Goal: Task Accomplishment & Management: Use online tool/utility

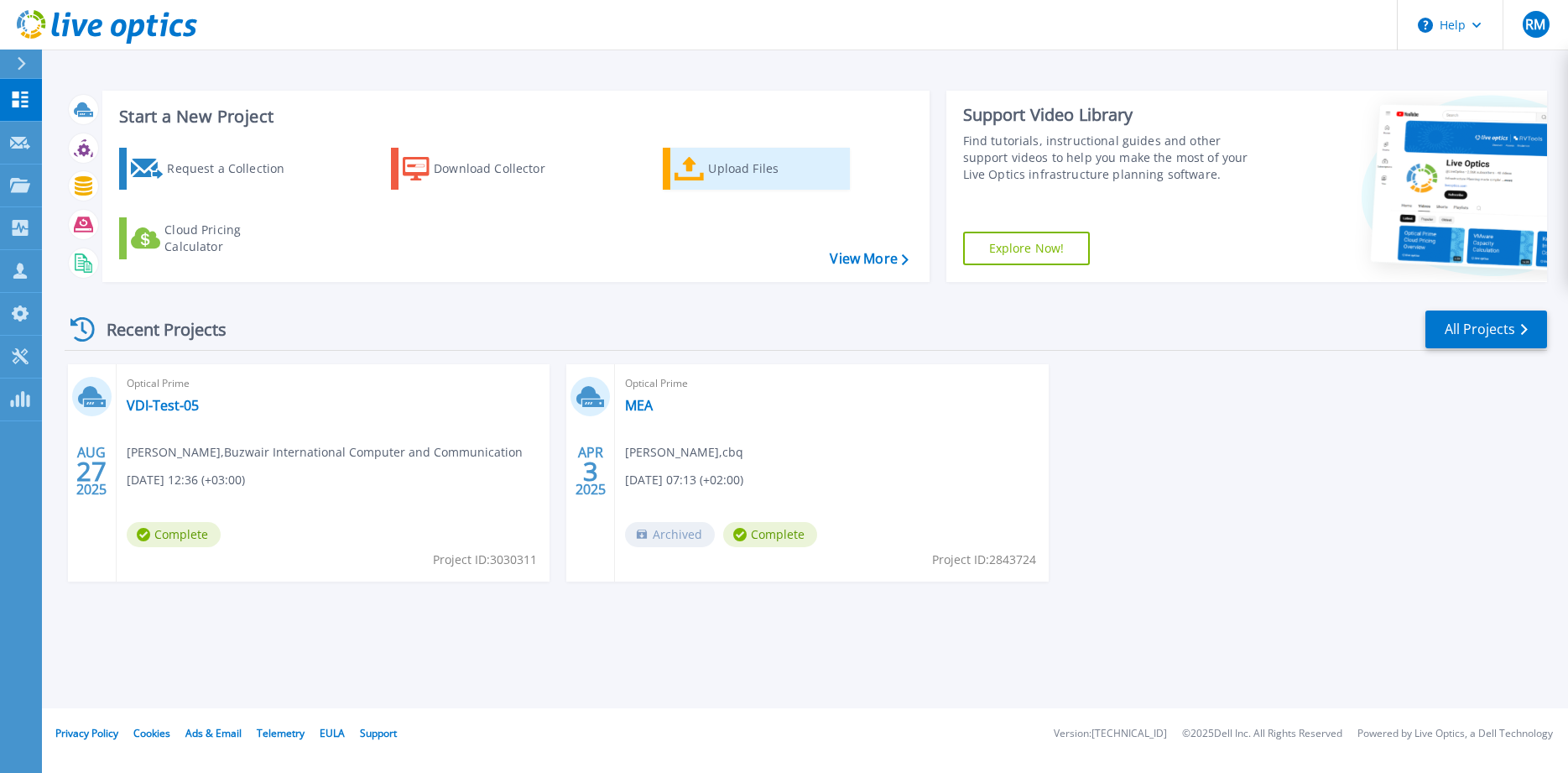
click at [665, 162] on link "Upload Files" at bounding box center [756, 168] width 187 height 42
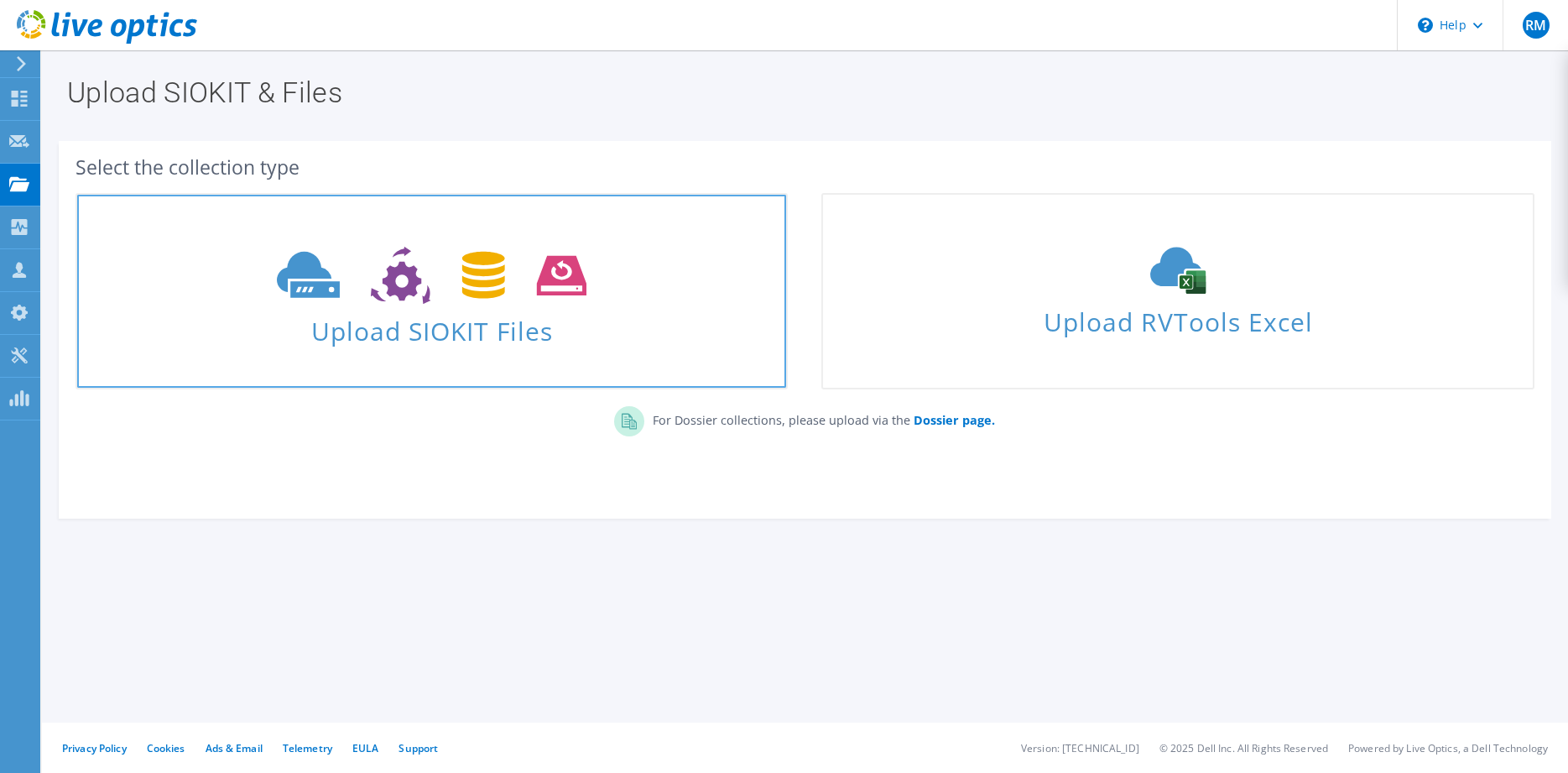
click at [630, 292] on span at bounding box center [431, 273] width 709 height 71
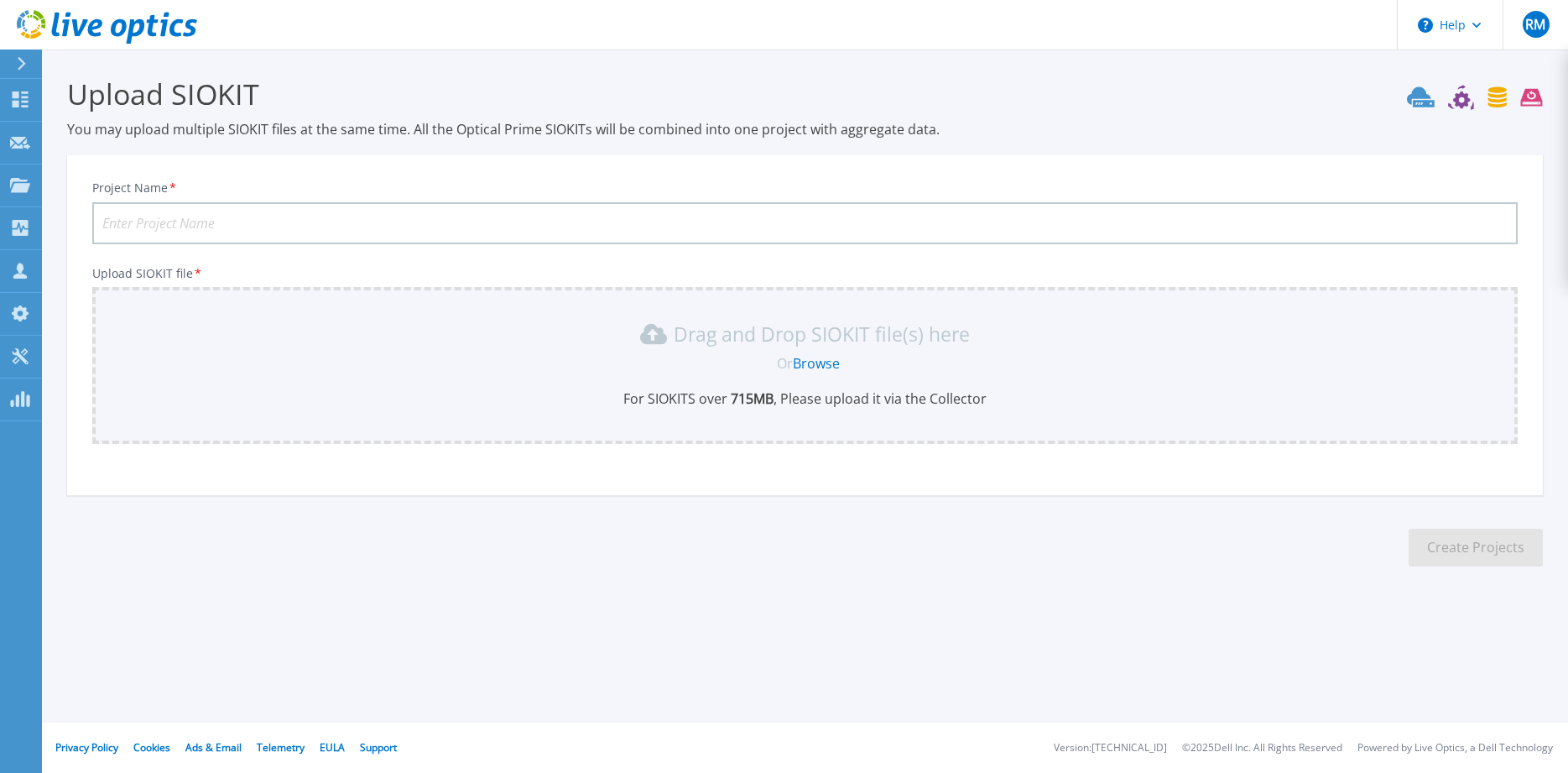
click at [810, 357] on link "Browse" at bounding box center [816, 363] width 47 height 19
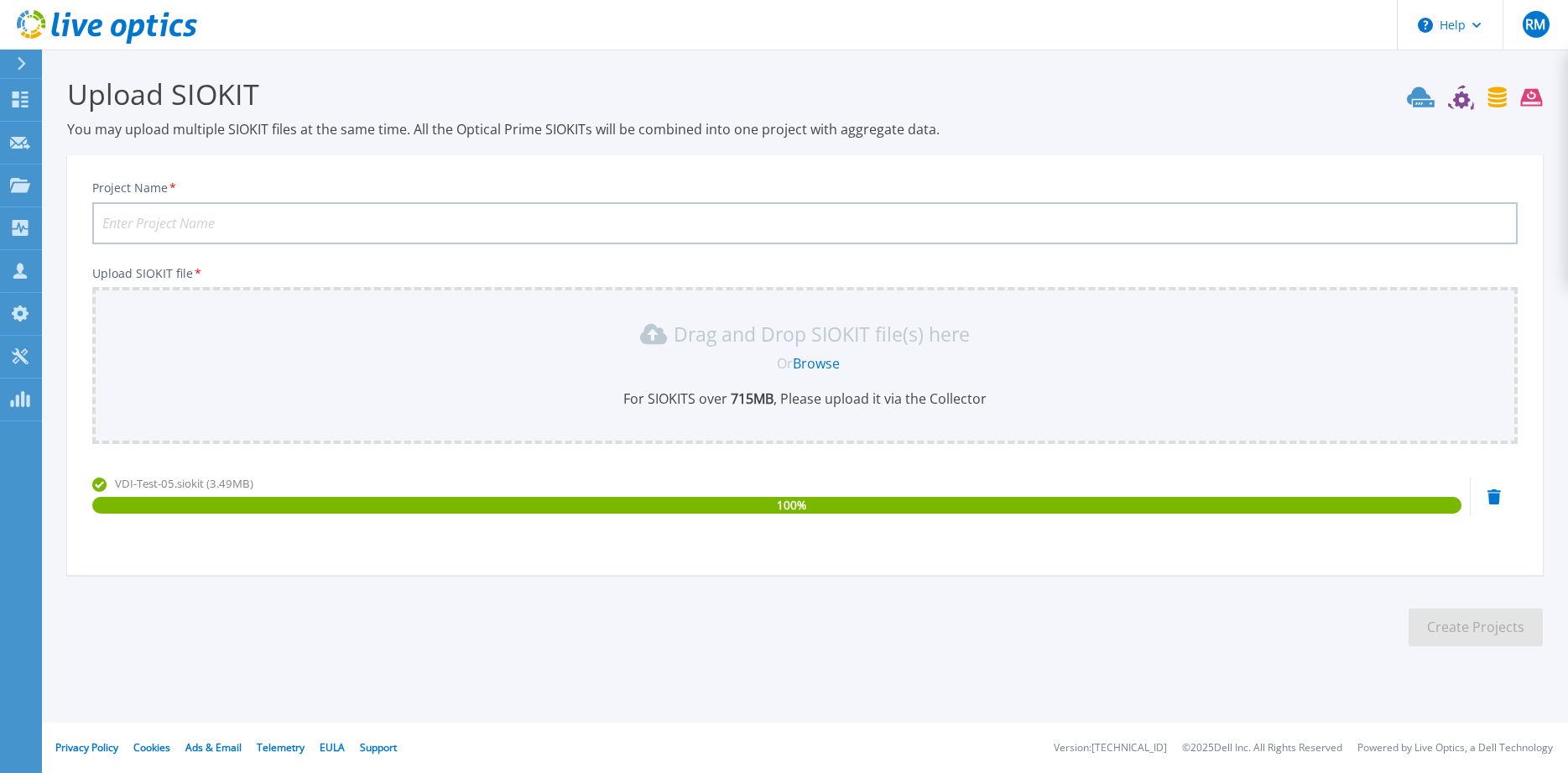
click at [309, 227] on input "Project Name *" at bounding box center [804, 223] width 1426 height 42
click at [322, 223] on input "Project Name *" at bounding box center [804, 223] width 1426 height 42
type input "azadea"
click at [1486, 619] on button "Create Projects" at bounding box center [1475, 627] width 134 height 38
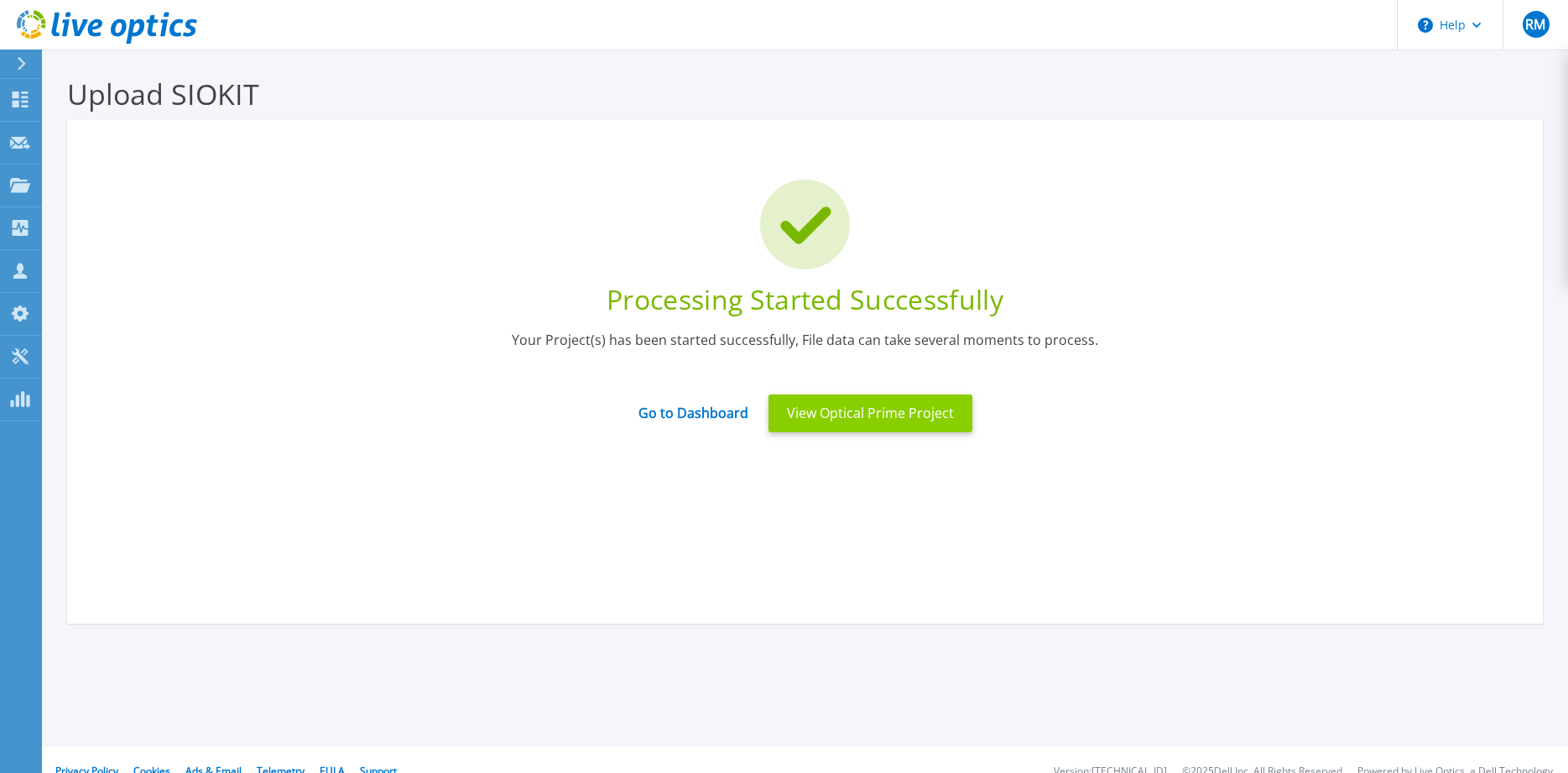
click at [793, 421] on button "View Optical Prime Project" at bounding box center [870, 413] width 204 height 38
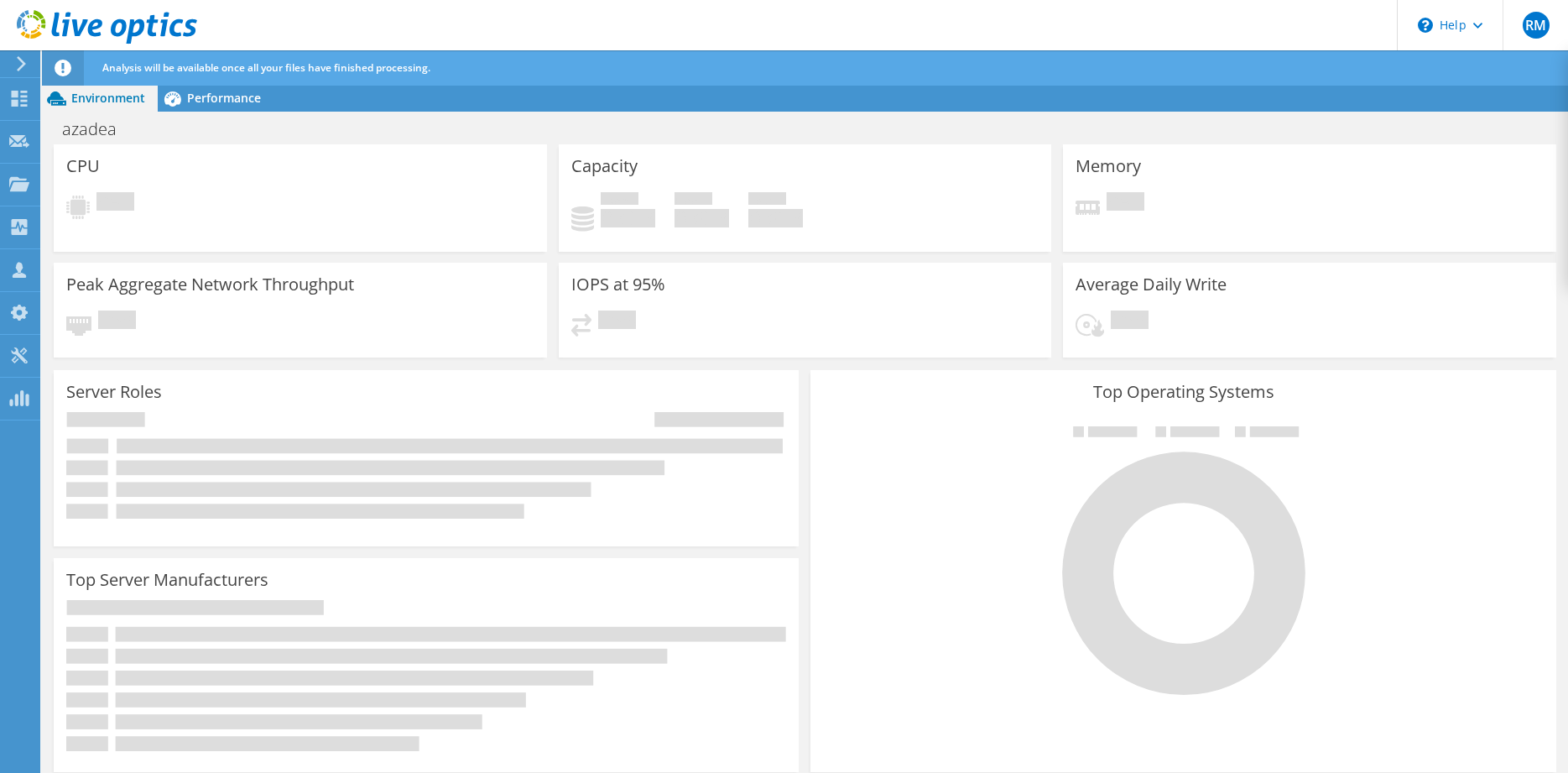
click at [728, 523] on div at bounding box center [427, 464] width 720 height 121
click at [191, 87] on div "Performance" at bounding box center [216, 97] width 116 height 26
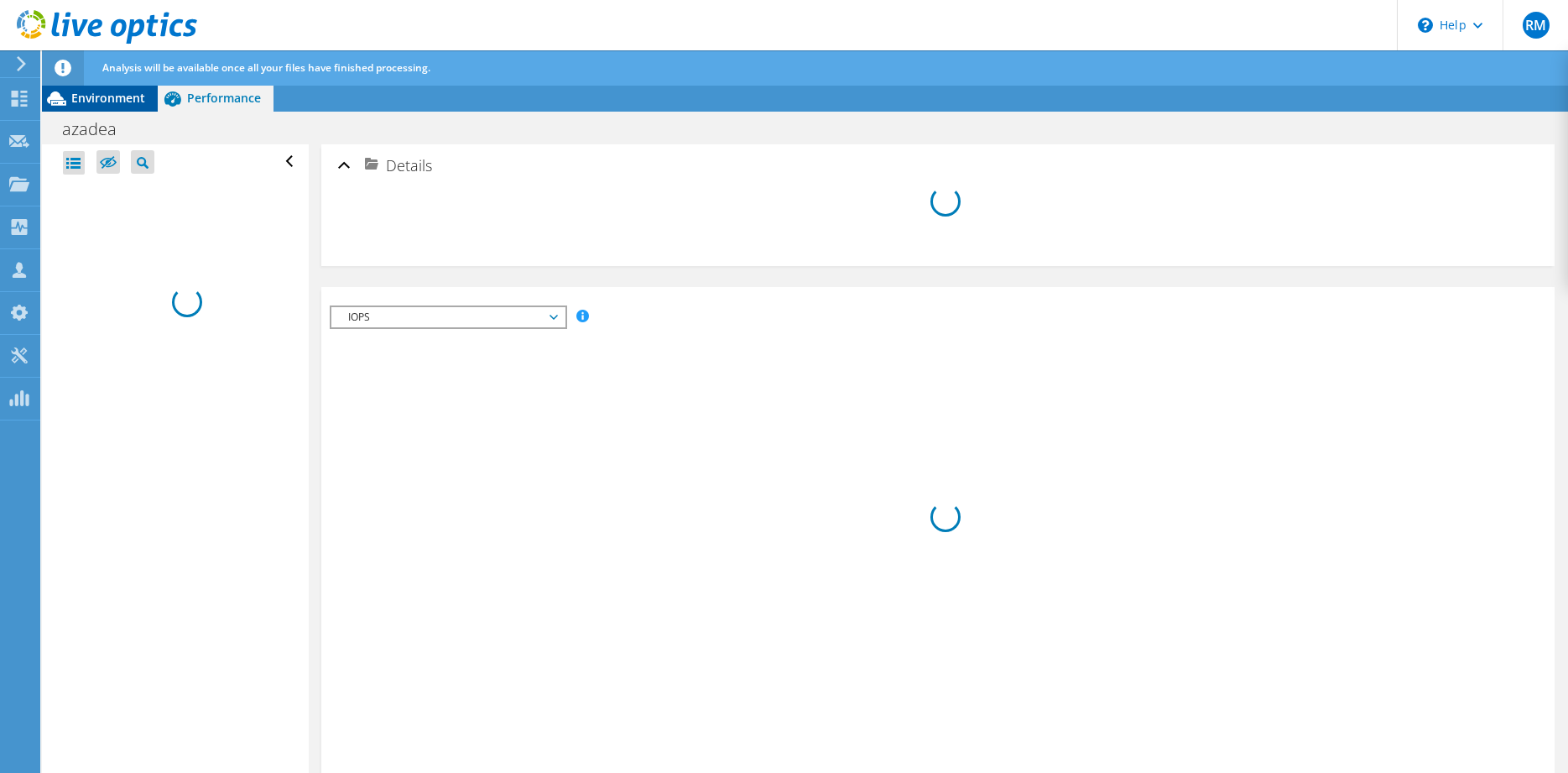
click at [89, 95] on span "Environment" at bounding box center [108, 97] width 74 height 16
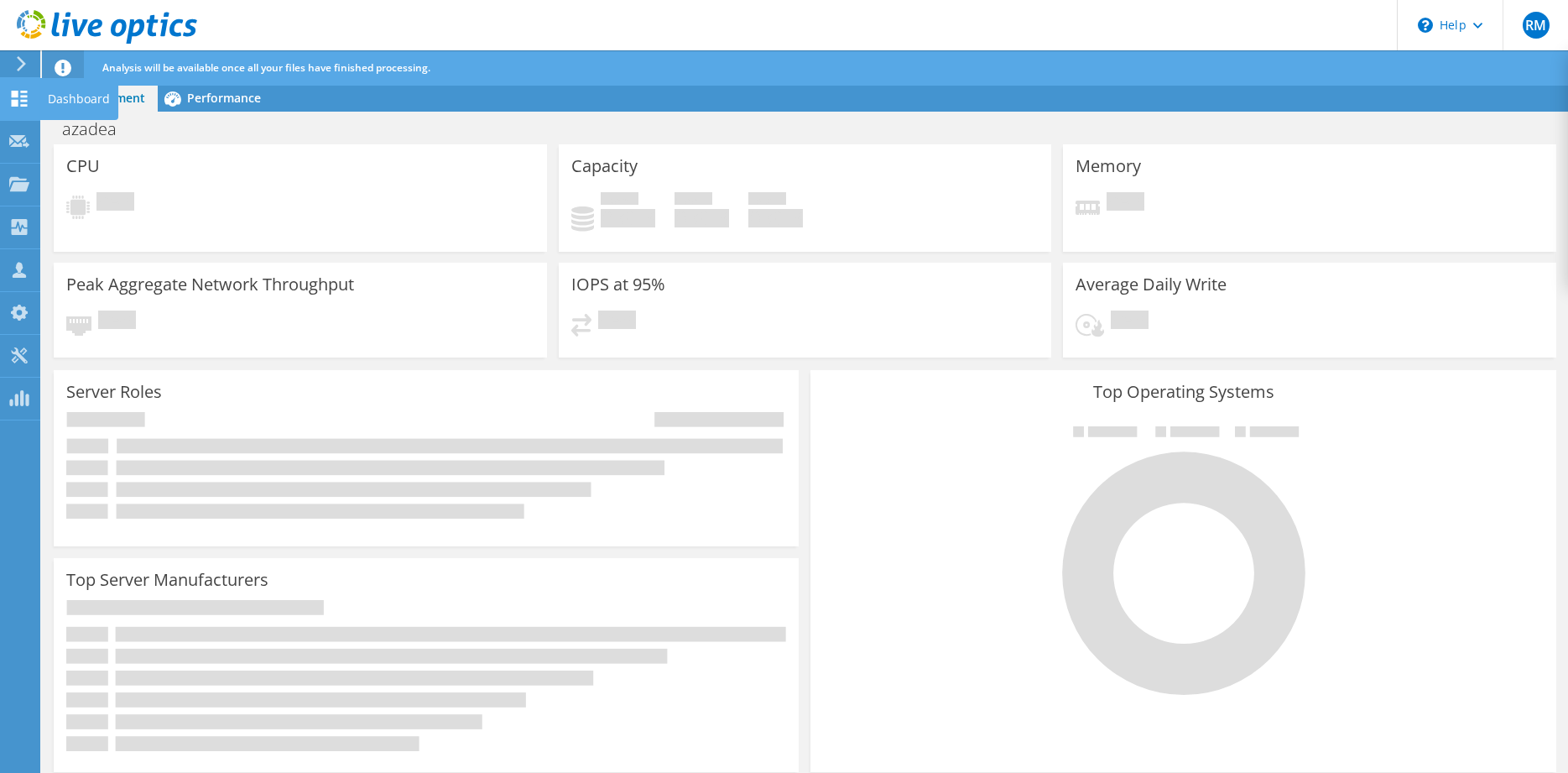
click at [25, 105] on icon at bounding box center [20, 98] width 20 height 16
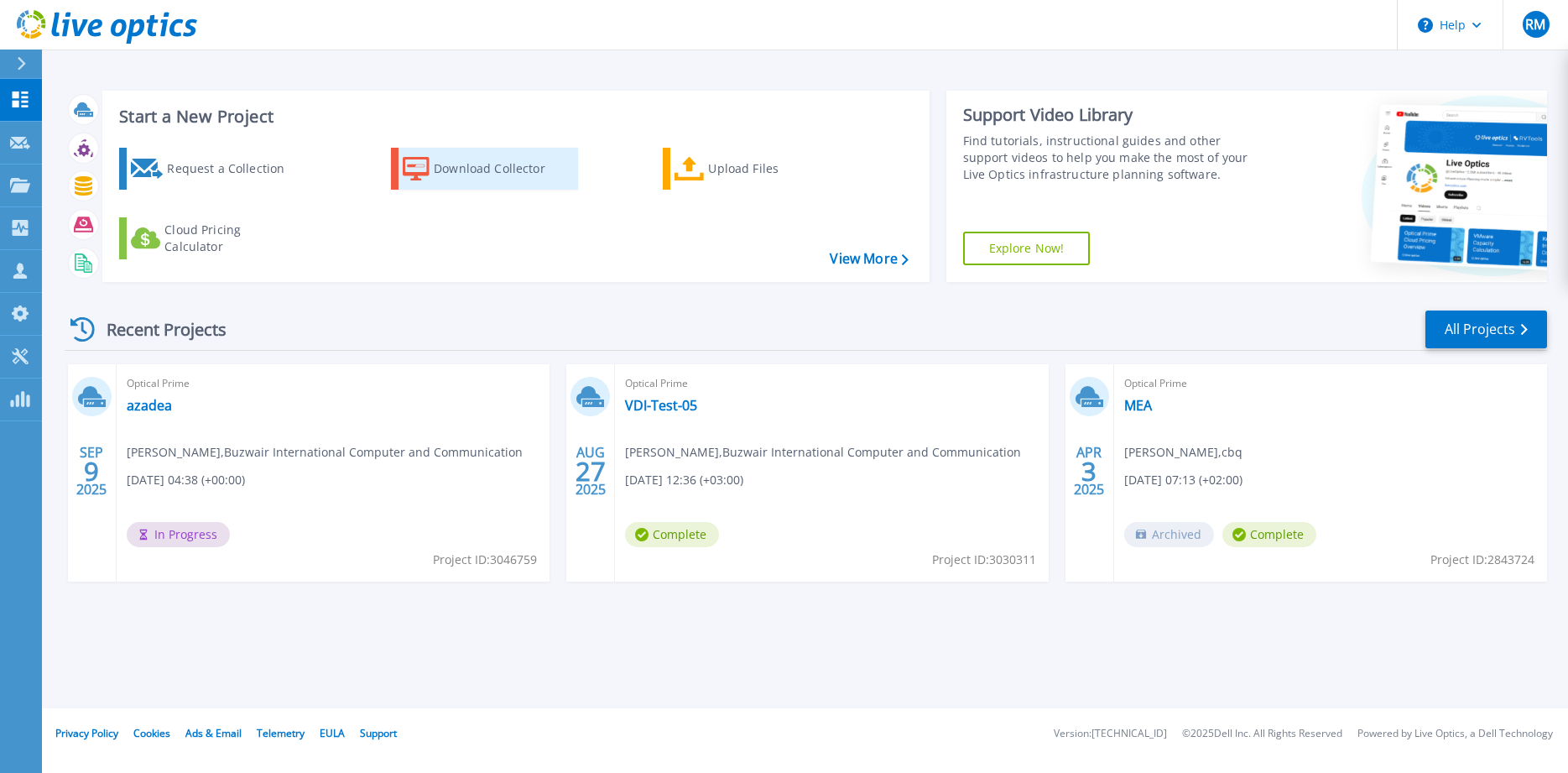
click at [545, 160] on div "Download Collector" at bounding box center [500, 168] width 134 height 33
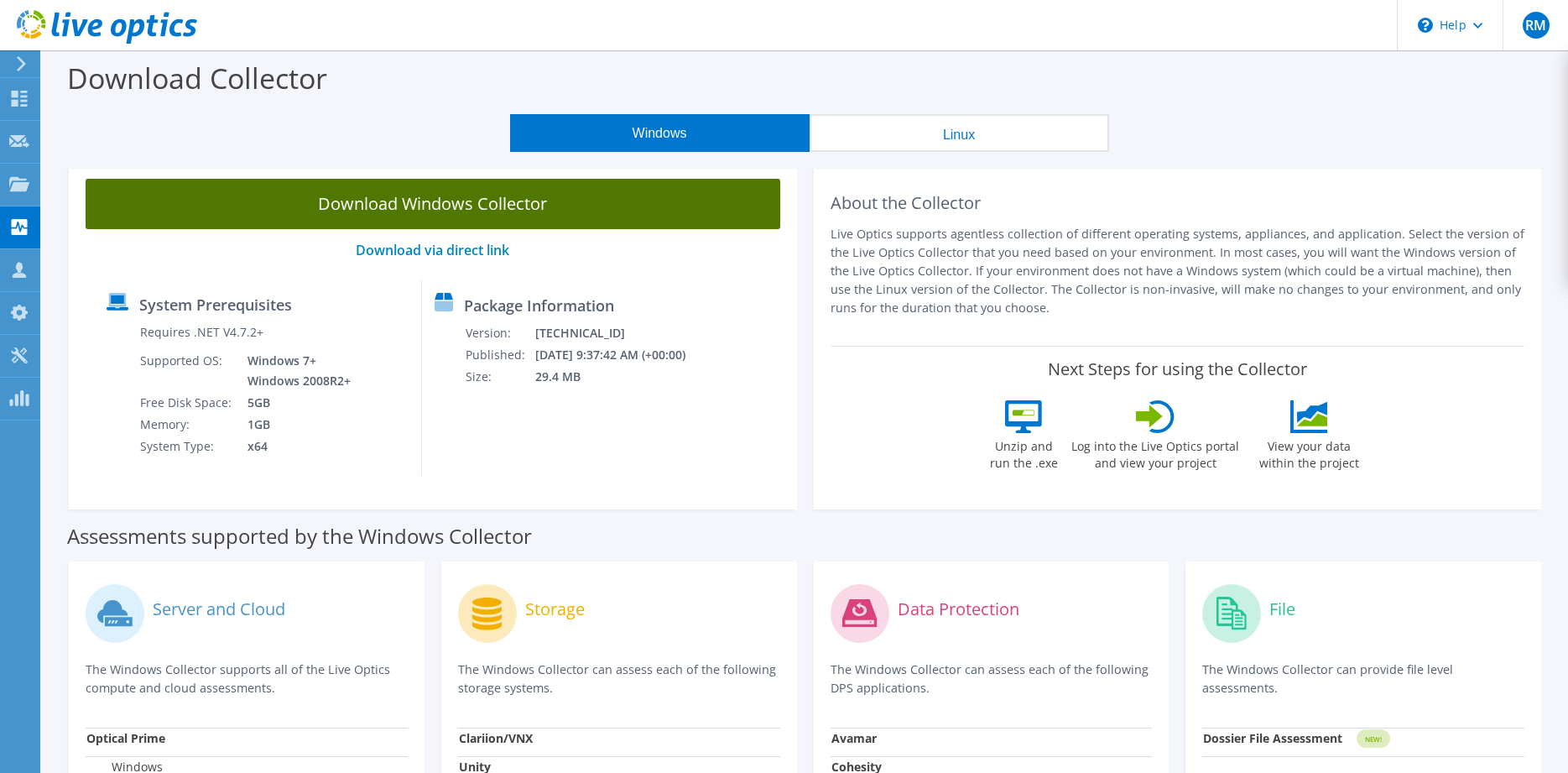
click at [558, 216] on link "Download Windows Collector" at bounding box center [433, 203] width 694 height 50
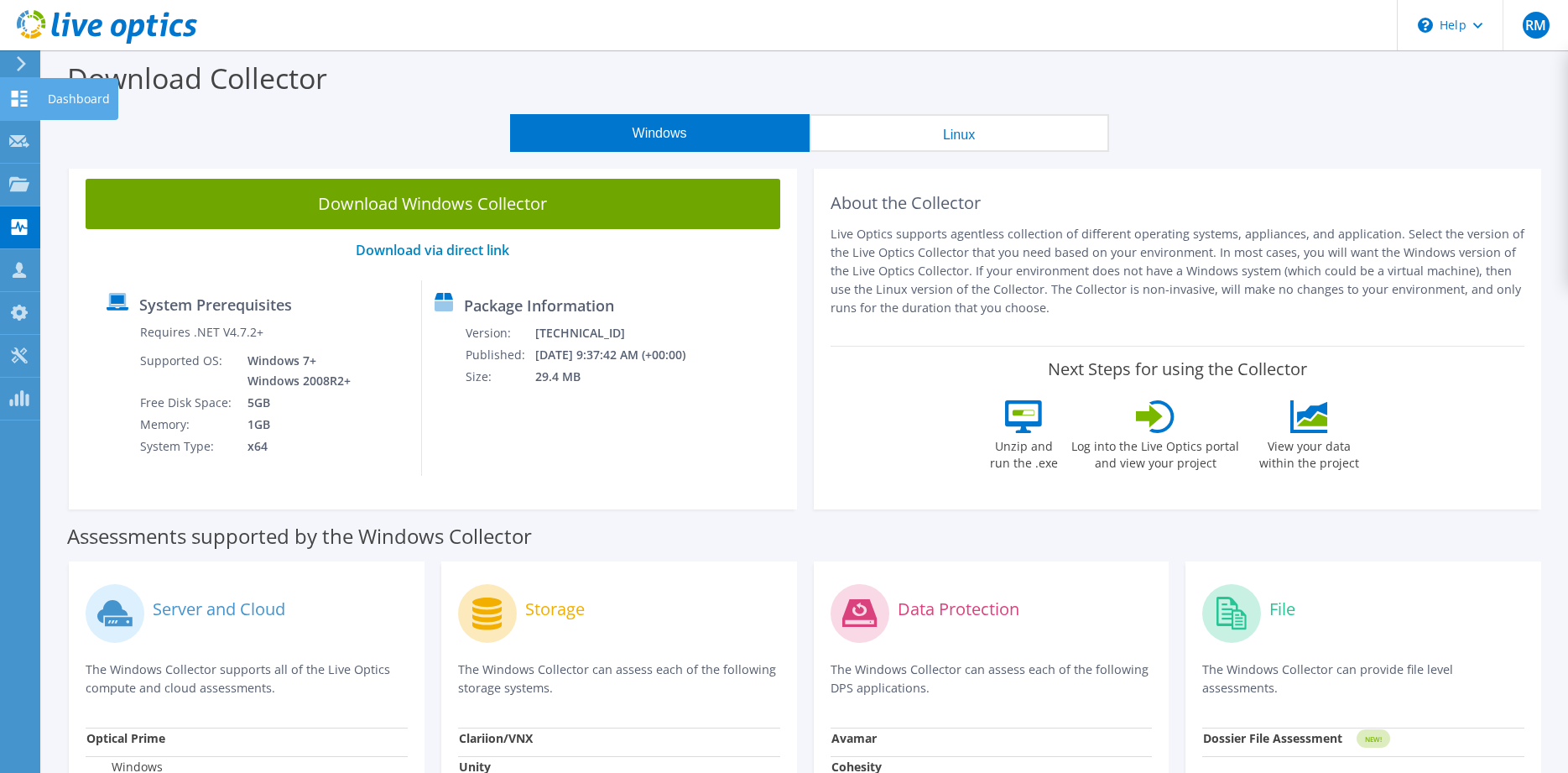
click at [27, 102] on icon at bounding box center [20, 98] width 20 height 16
click at [67, 103] on div "Dashboard" at bounding box center [78, 98] width 78 height 42
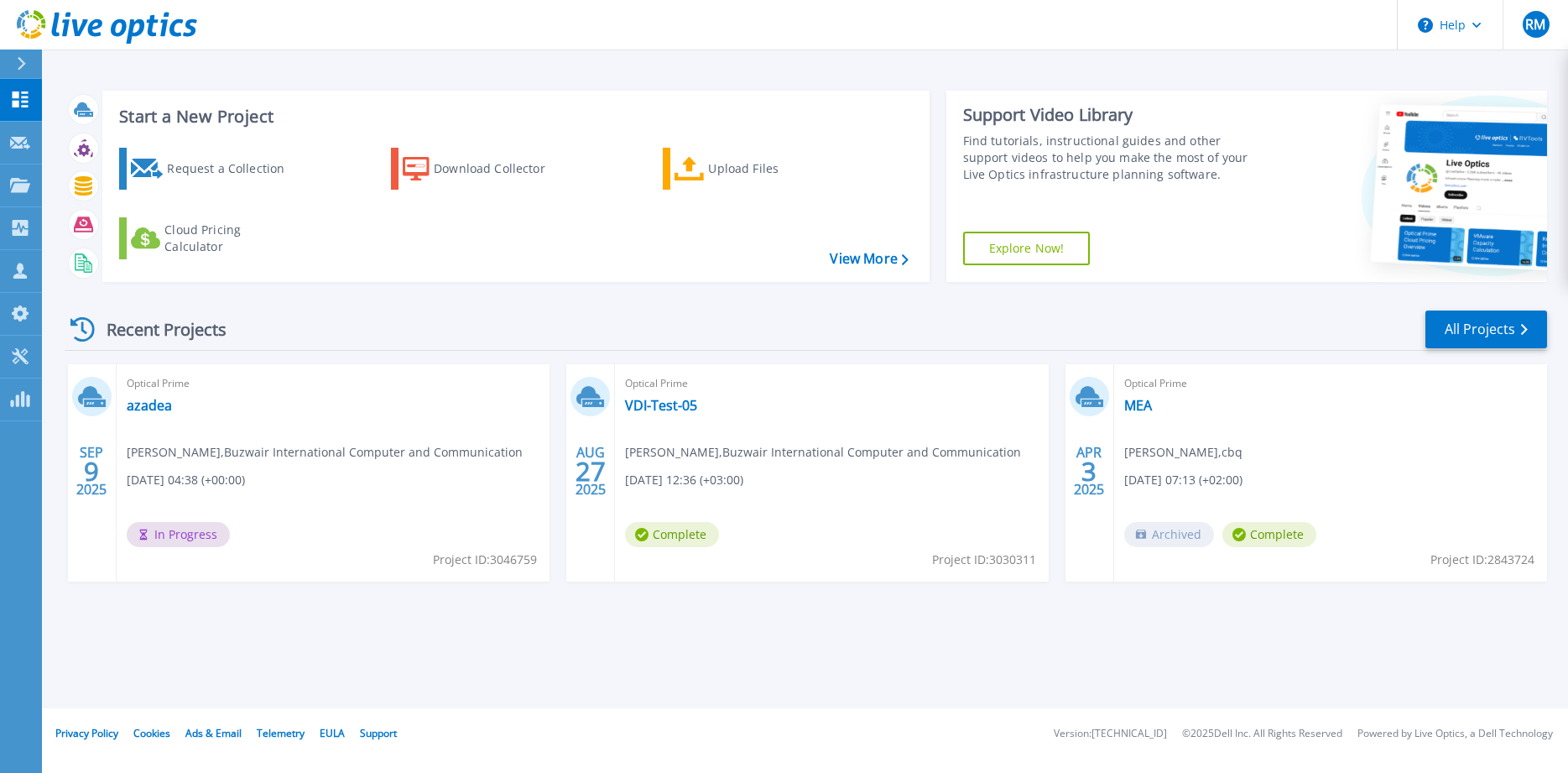
click at [497, 708] on html "Help RM Channel Partner rabih mansour rabih.mansour@bicc-qa.com Buzwair Interna…" at bounding box center [784, 354] width 1568 height 708
click at [526, 692] on div "Start a New Project Request a Collection Download Collector Upload Files Cloud …" at bounding box center [804, 354] width 1526 height 708
click at [162, 402] on link "azadea" at bounding box center [148, 405] width 45 height 17
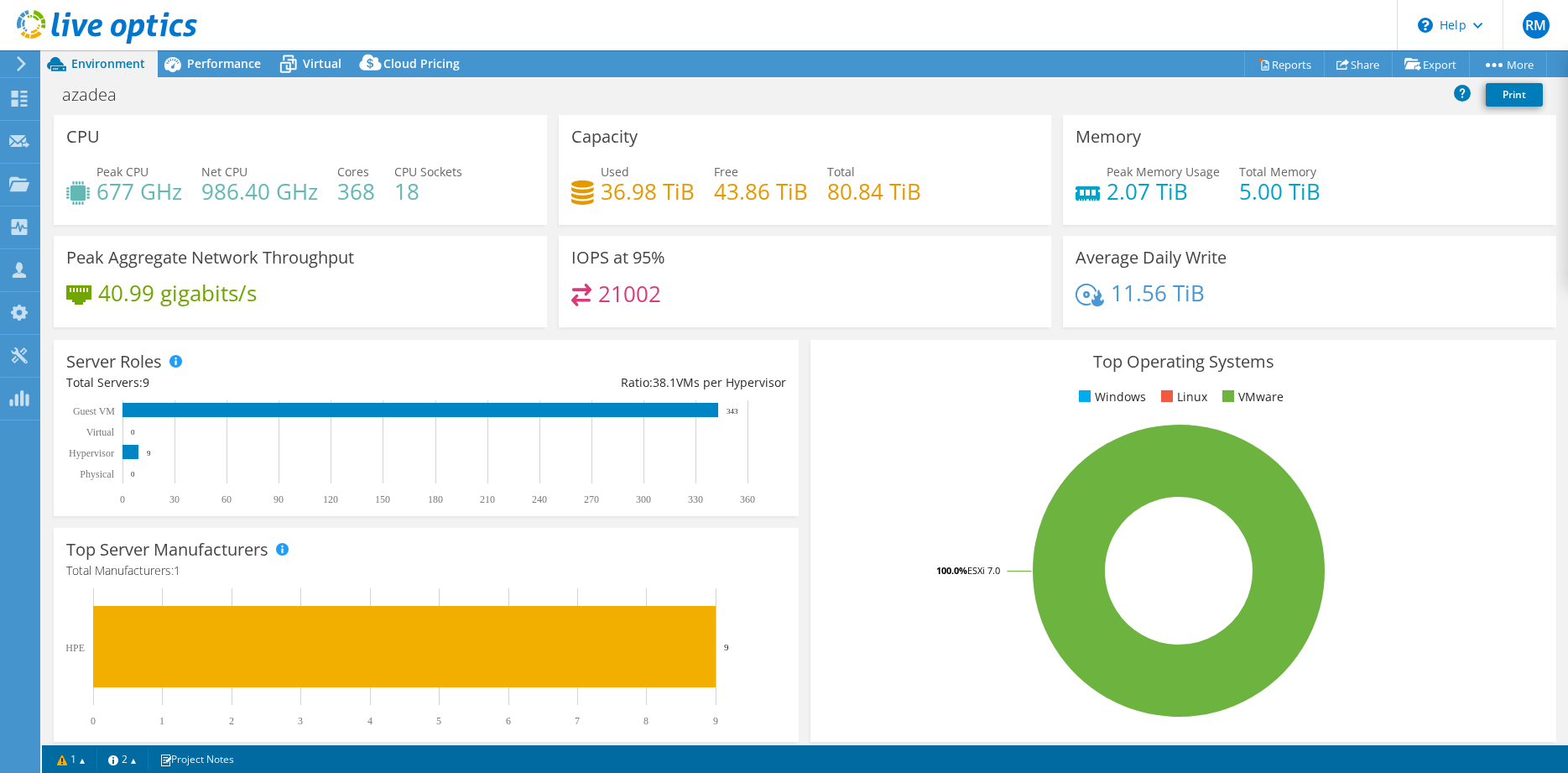
select select "USD"
click at [232, 67] on span "Performance" at bounding box center [224, 63] width 74 height 16
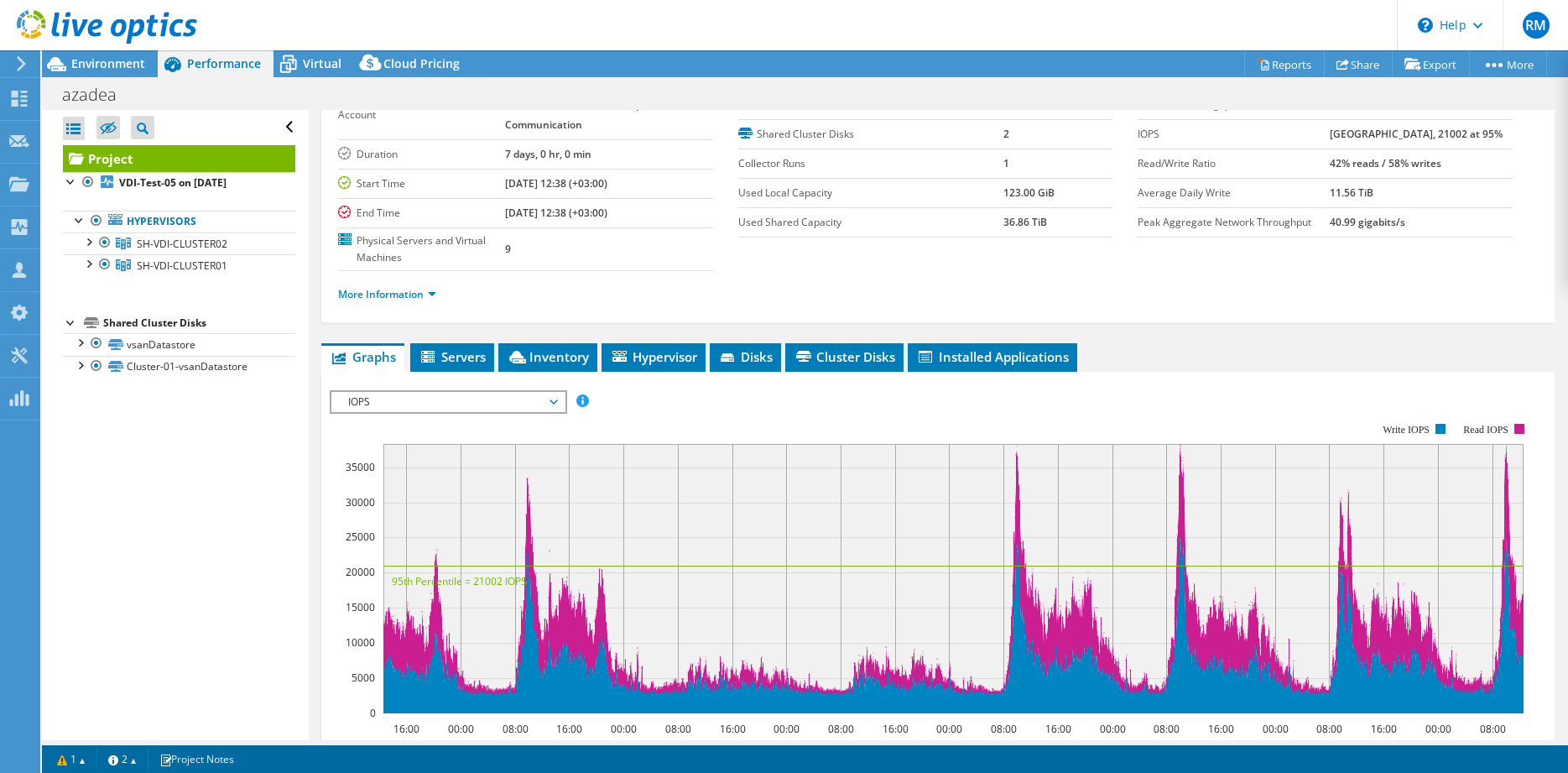
scroll to position [257, 0]
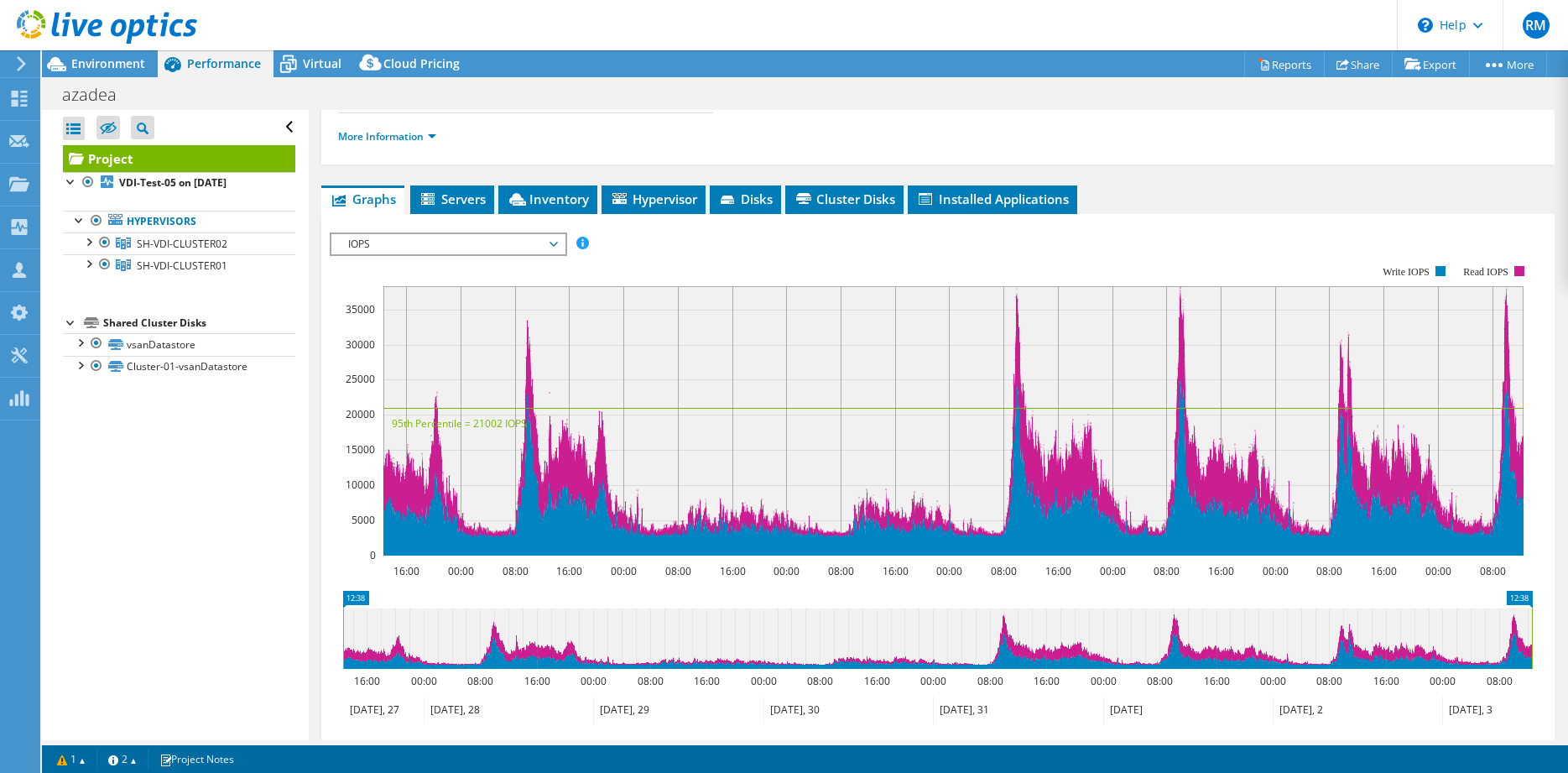
click at [477, 253] on span "IOPS" at bounding box center [447, 244] width 216 height 20
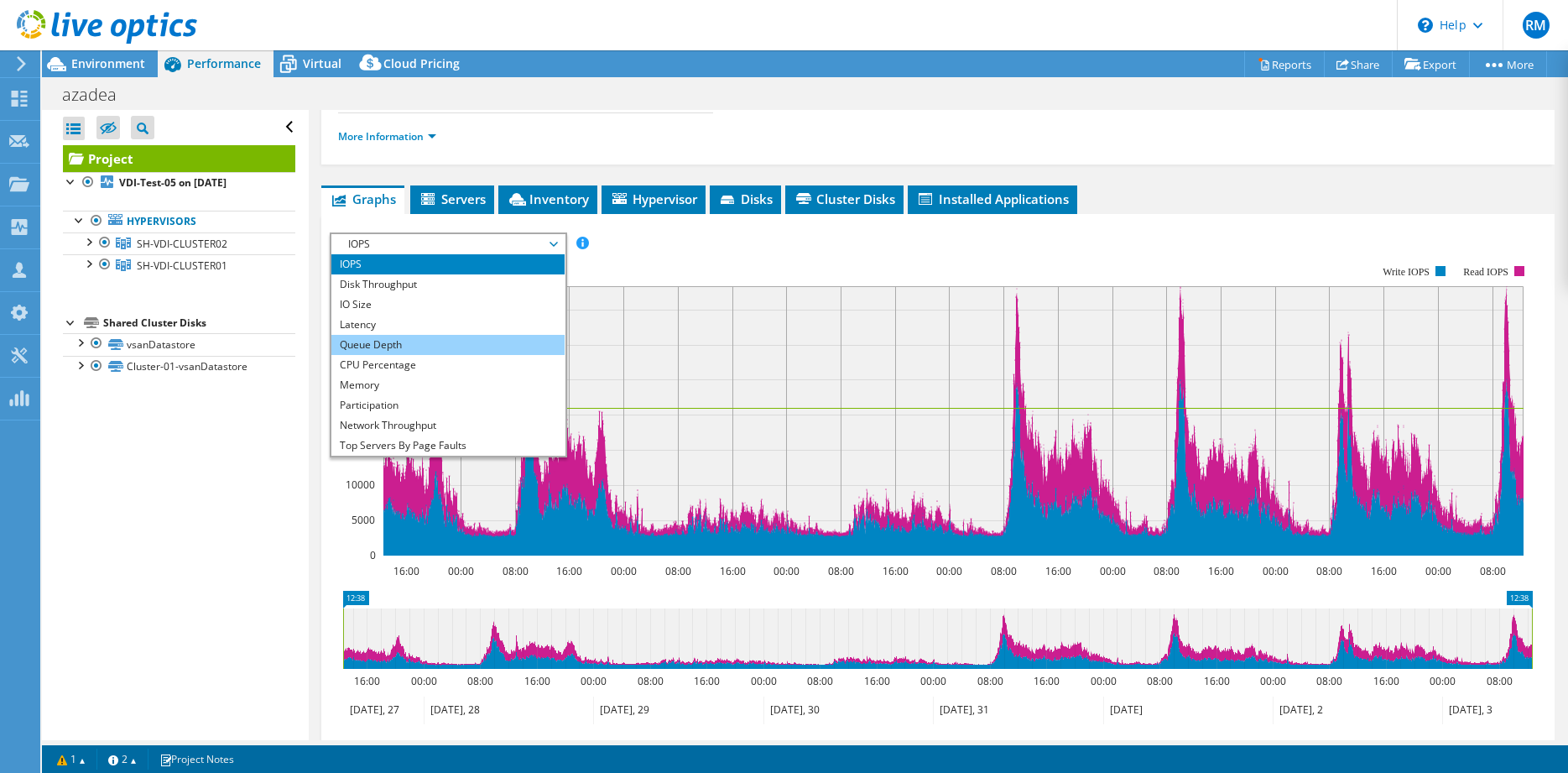
click at [485, 352] on li "Queue Depth" at bounding box center [447, 345] width 232 height 20
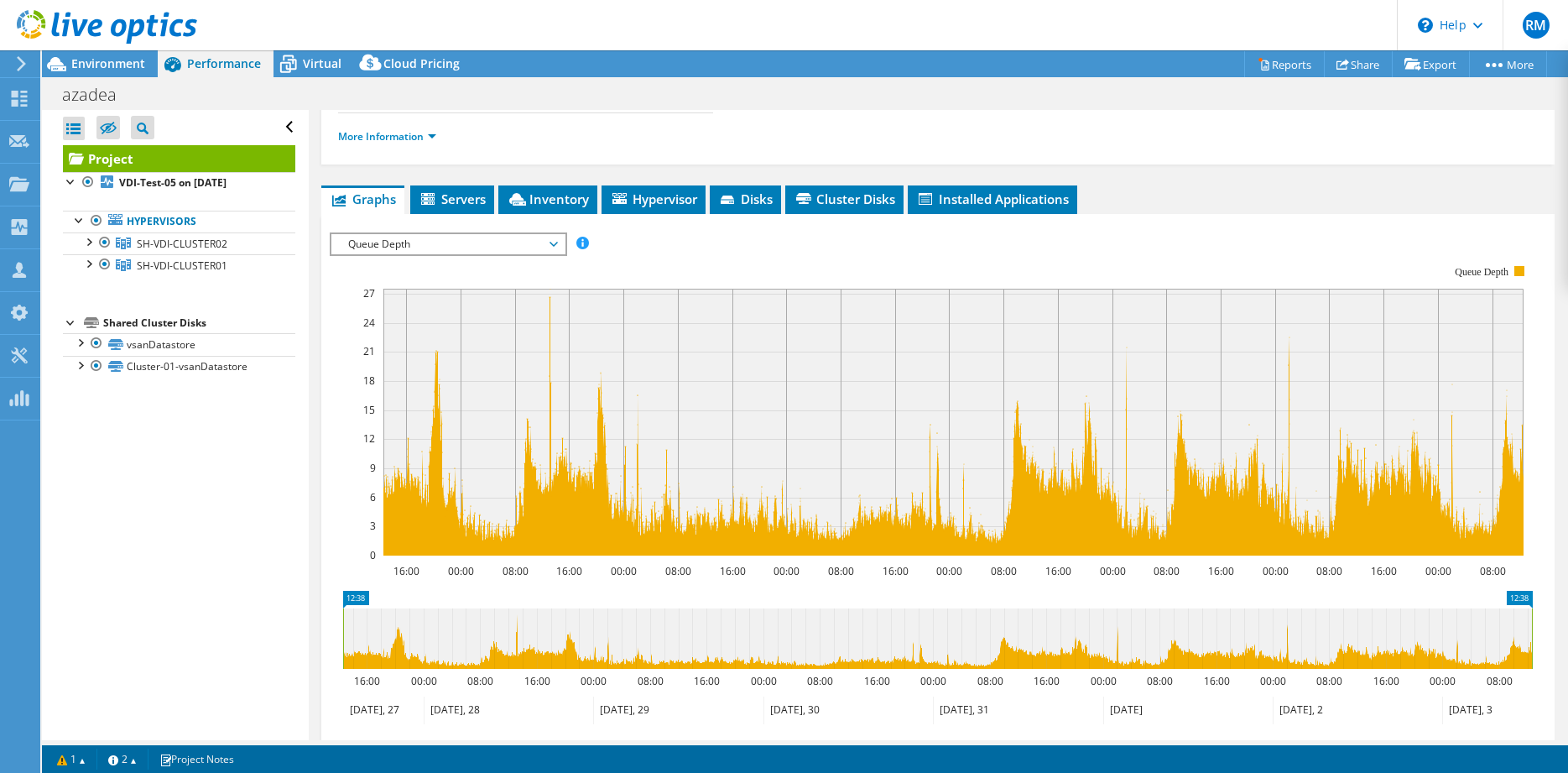
click at [449, 250] on span "Queue Depth" at bounding box center [447, 244] width 216 height 20
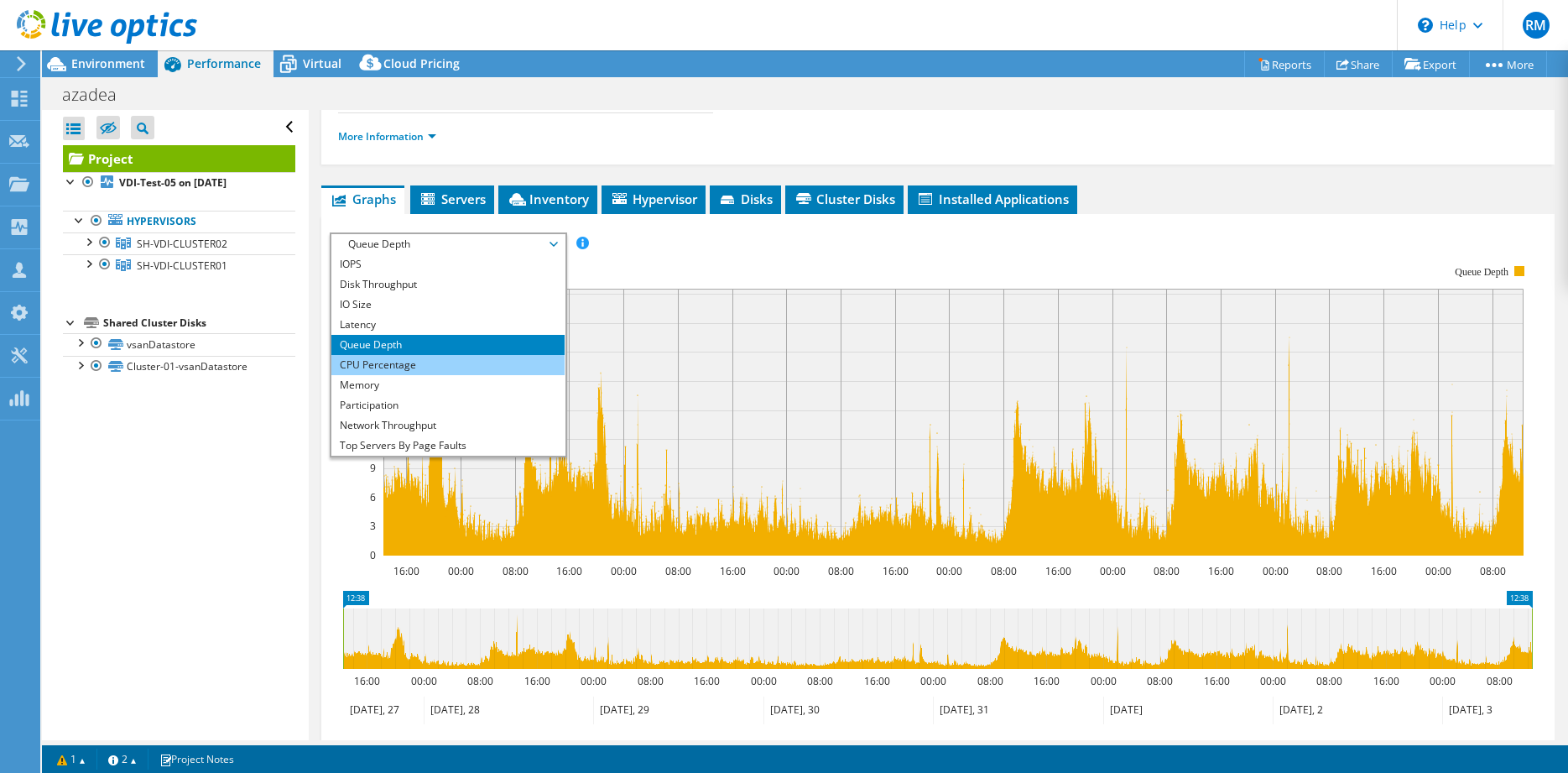
click at [409, 364] on li "CPU Percentage" at bounding box center [447, 365] width 232 height 20
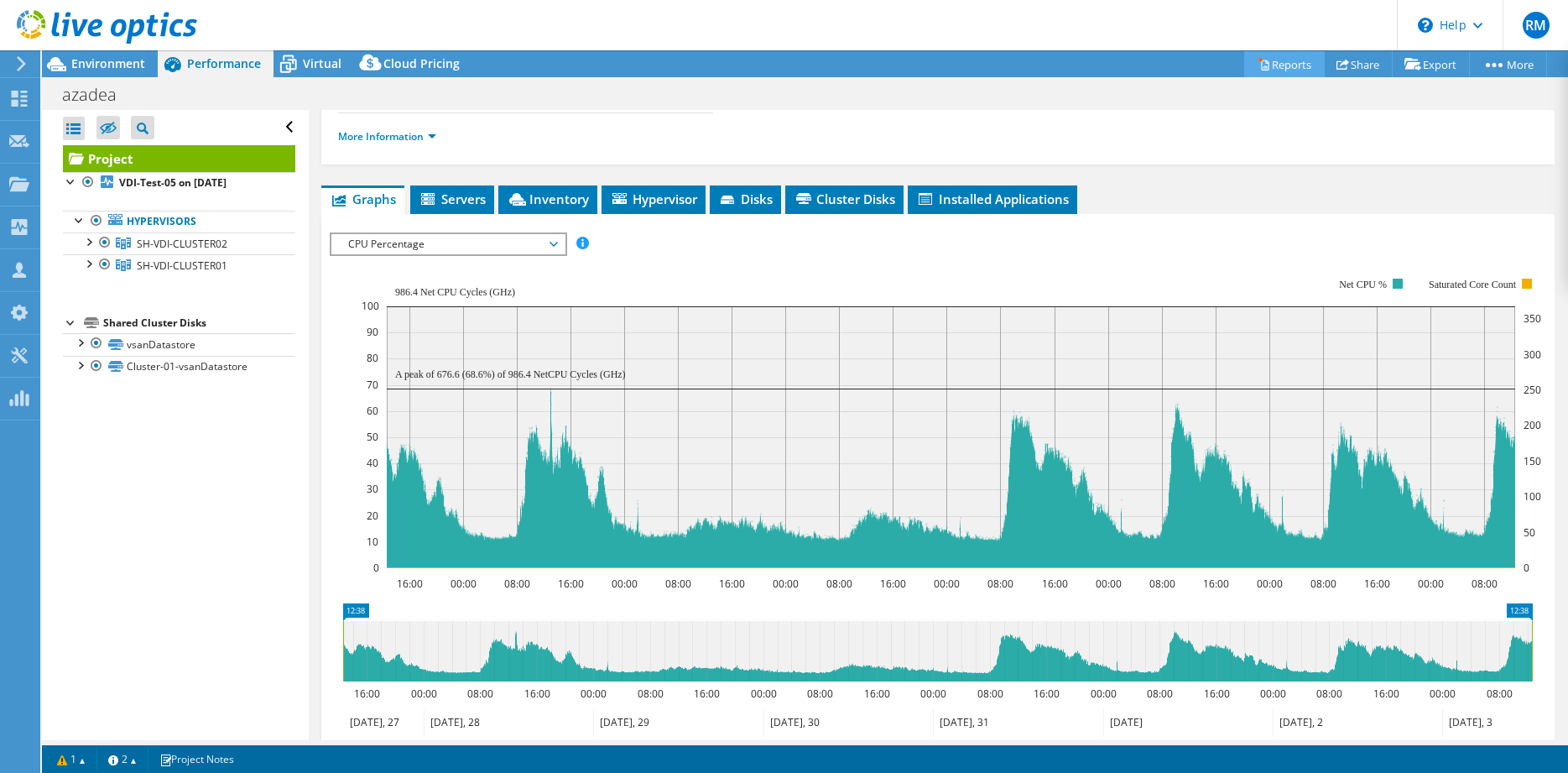
click at [1281, 69] on link "Reports" at bounding box center [1284, 64] width 80 height 26
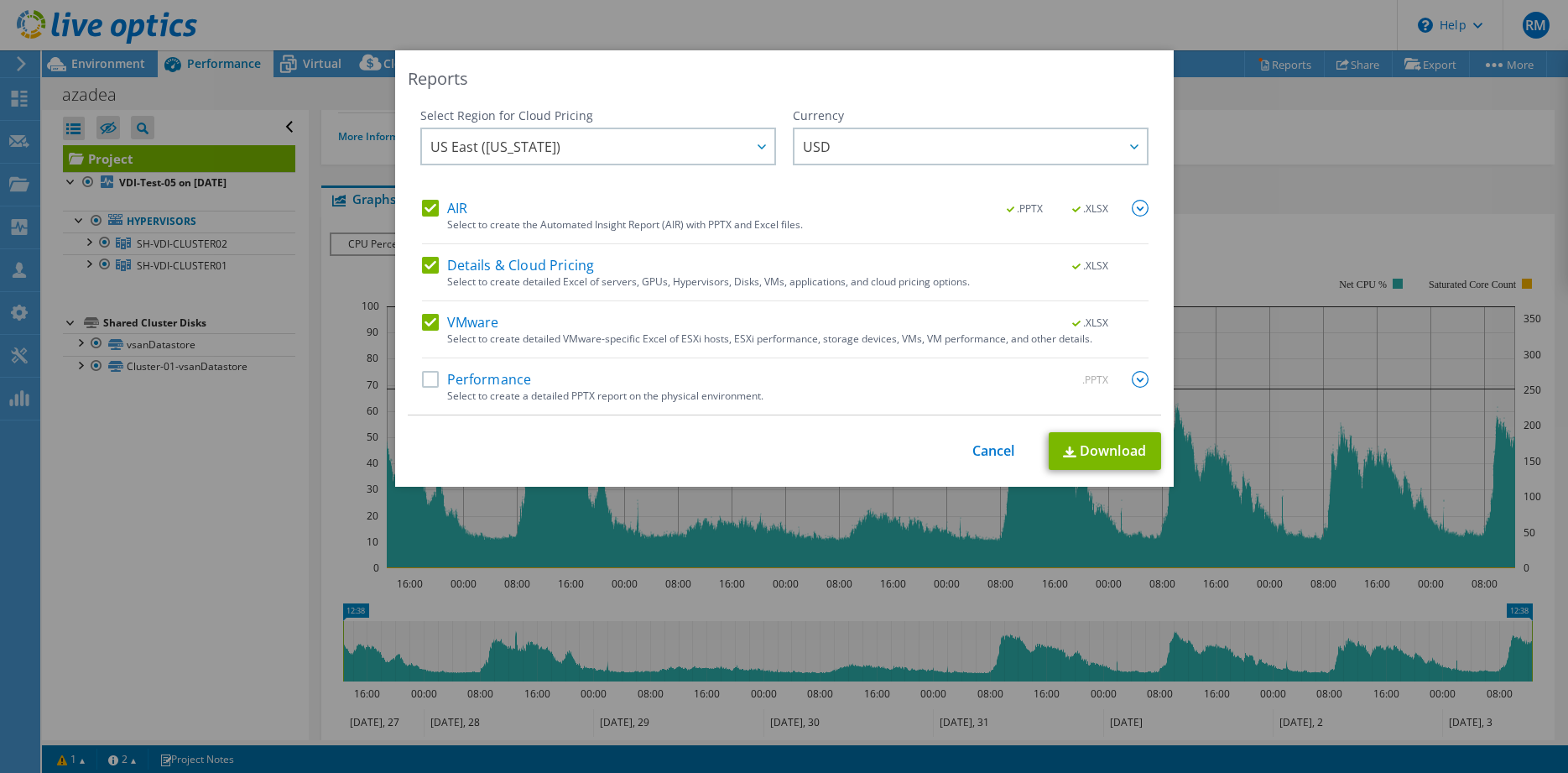
click at [457, 375] on label "Performance" at bounding box center [477, 380] width 110 height 17
click at [0, 0] on input "Performance" at bounding box center [0, 0] width 0 height 0
click at [725, 142] on span "US East ([US_STATE])" at bounding box center [601, 146] width 344 height 34
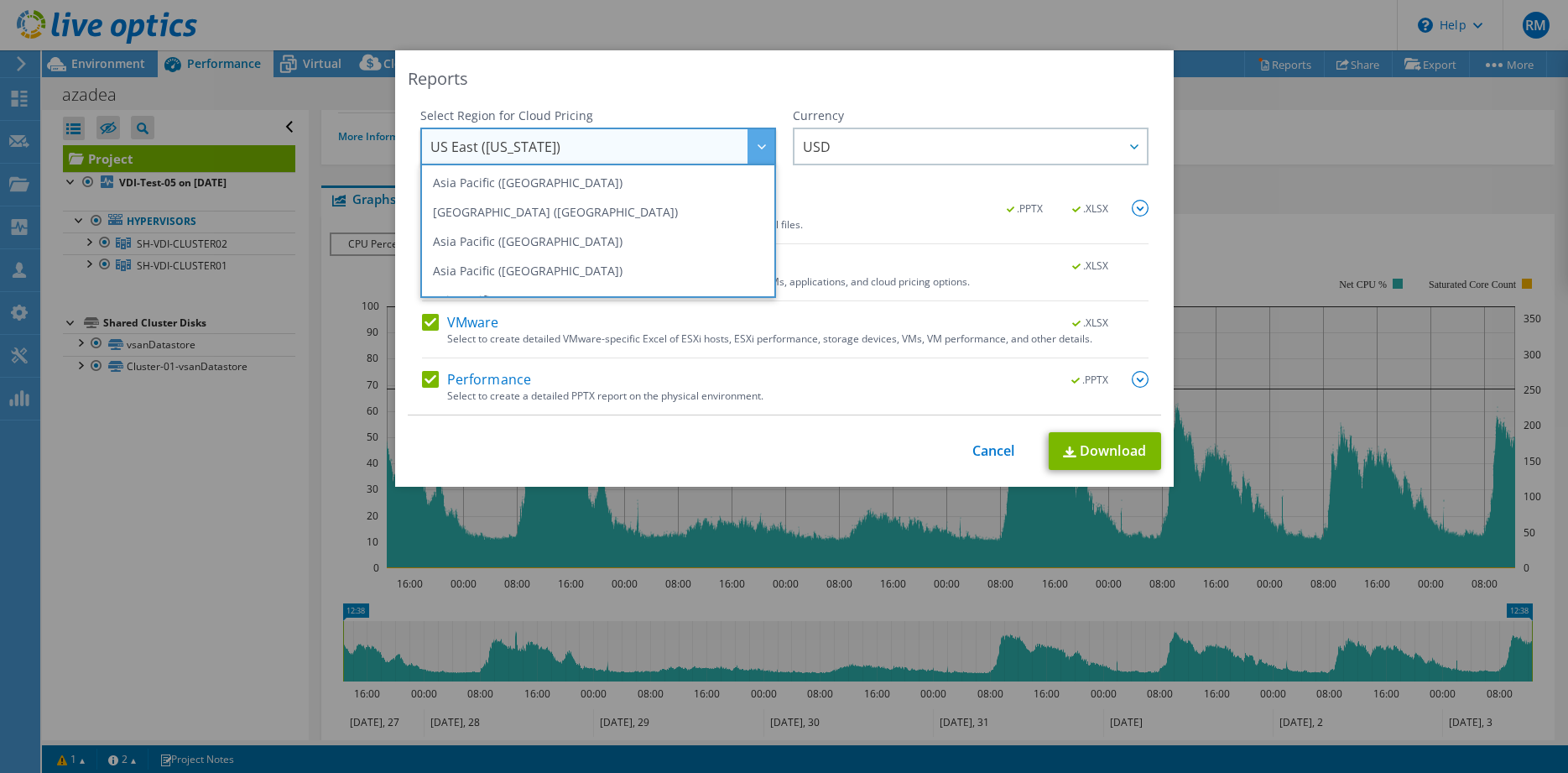
click at [724, 142] on span "US East ([US_STATE])" at bounding box center [601, 146] width 344 height 34
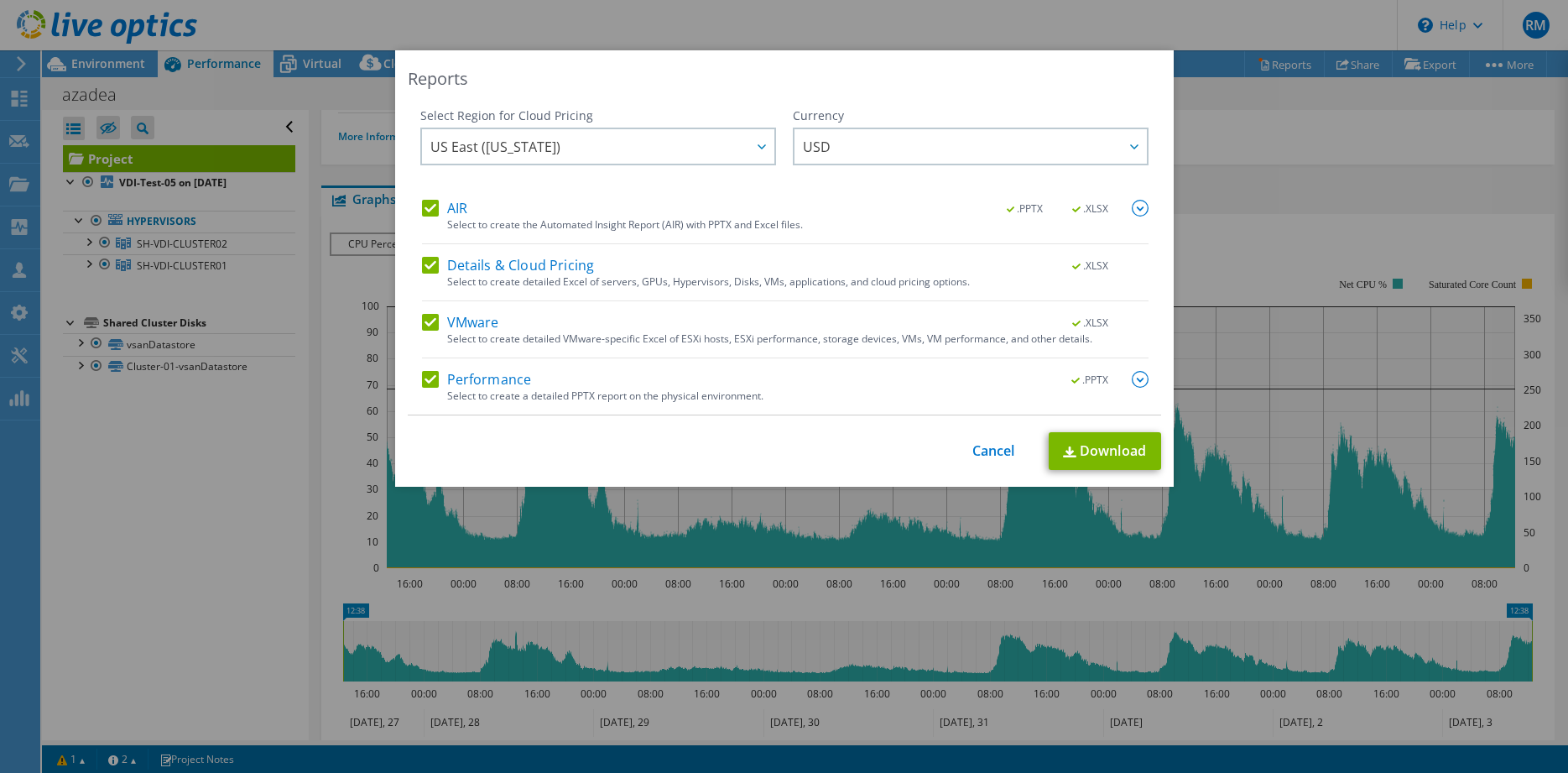
click at [431, 263] on label "Details & Cloud Pricing" at bounding box center [508, 265] width 173 height 17
click at [0, 0] on input "Details & Cloud Pricing" at bounding box center [0, 0] width 0 height 0
click at [426, 257] on label "Details & Cloud Pricing" at bounding box center [508, 265] width 173 height 17
click at [0, 0] on input "Details & Cloud Pricing" at bounding box center [0, 0] width 0 height 0
click at [1097, 437] on link "Download" at bounding box center [1105, 450] width 113 height 38
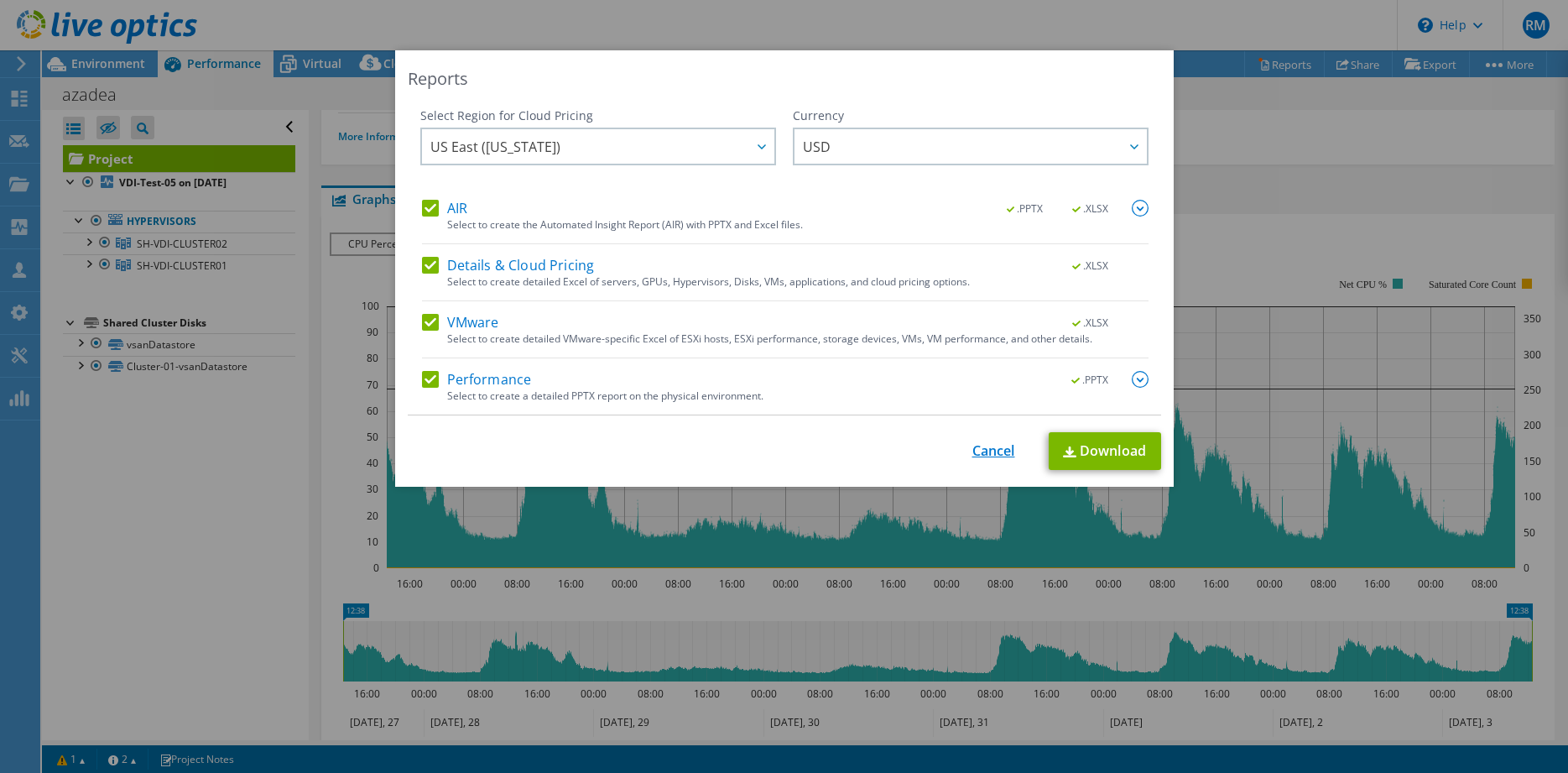
click at [994, 451] on link "Cancel" at bounding box center [994, 450] width 43 height 16
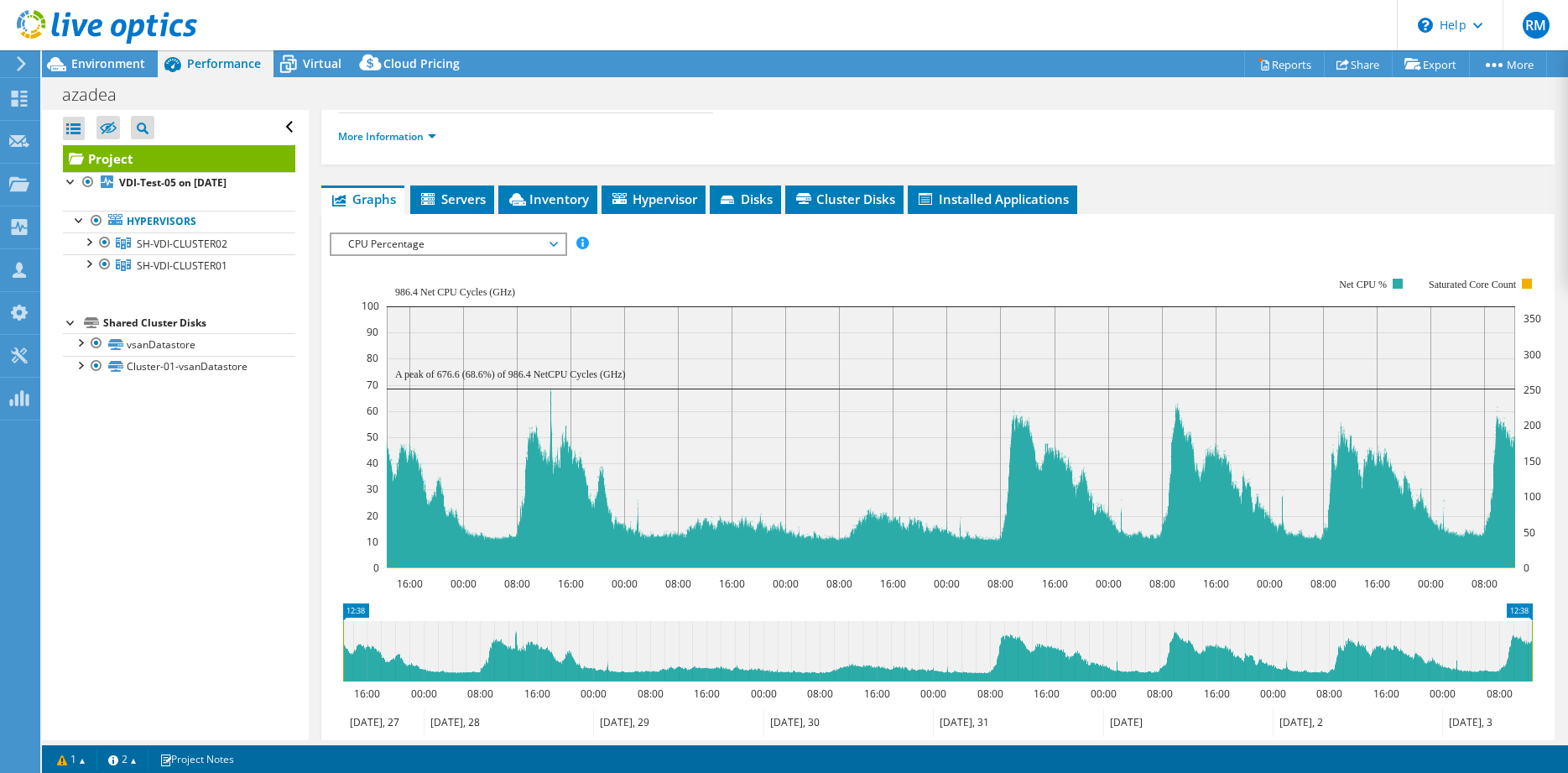
click at [443, 244] on span "CPU Percentage" at bounding box center [447, 244] width 216 height 20
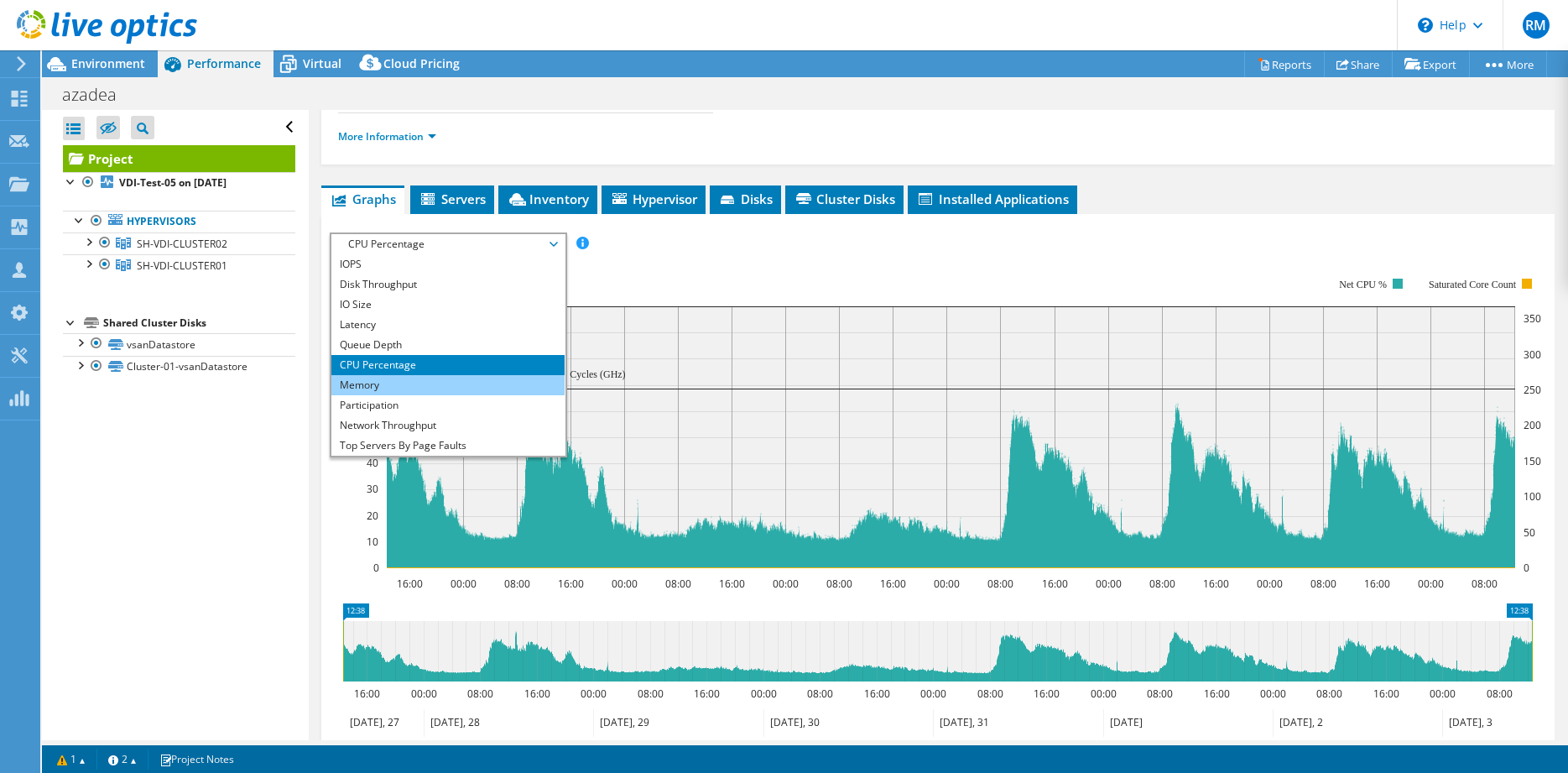
click at [433, 380] on li "Memory" at bounding box center [447, 386] width 232 height 20
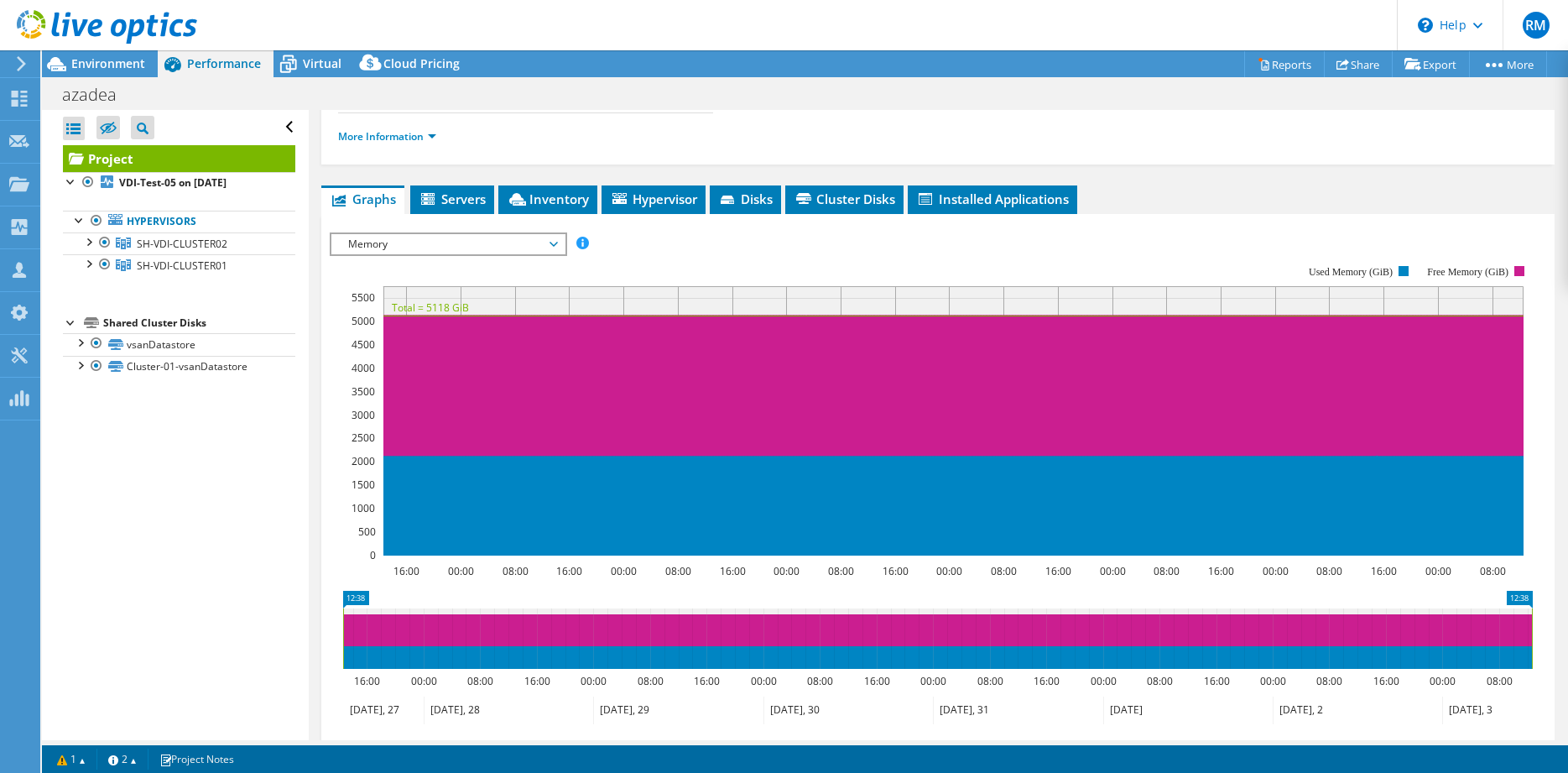
click at [410, 244] on span "Memory" at bounding box center [447, 244] width 216 height 20
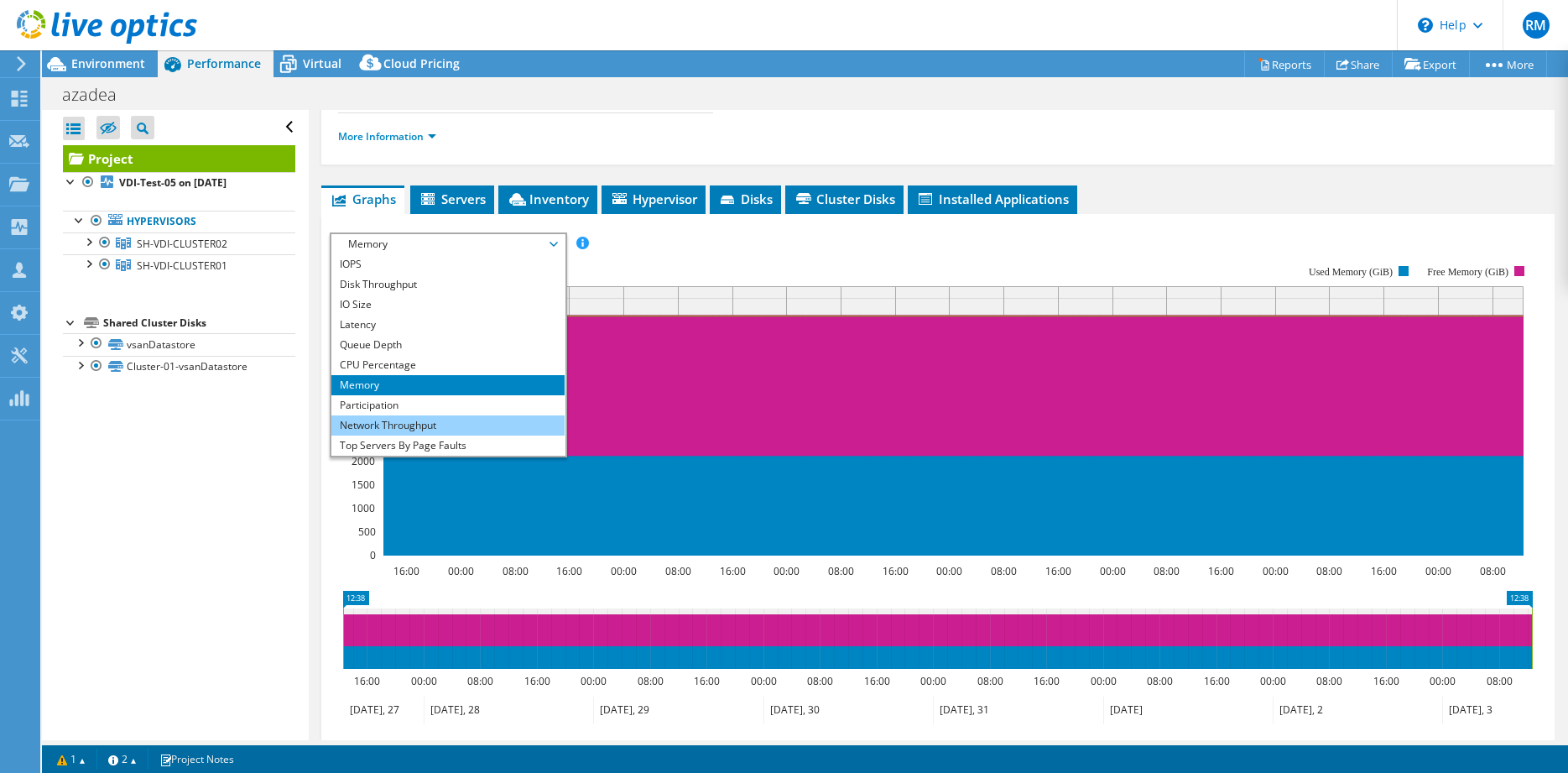
click at [444, 421] on li "Network Throughput" at bounding box center [447, 426] width 232 height 20
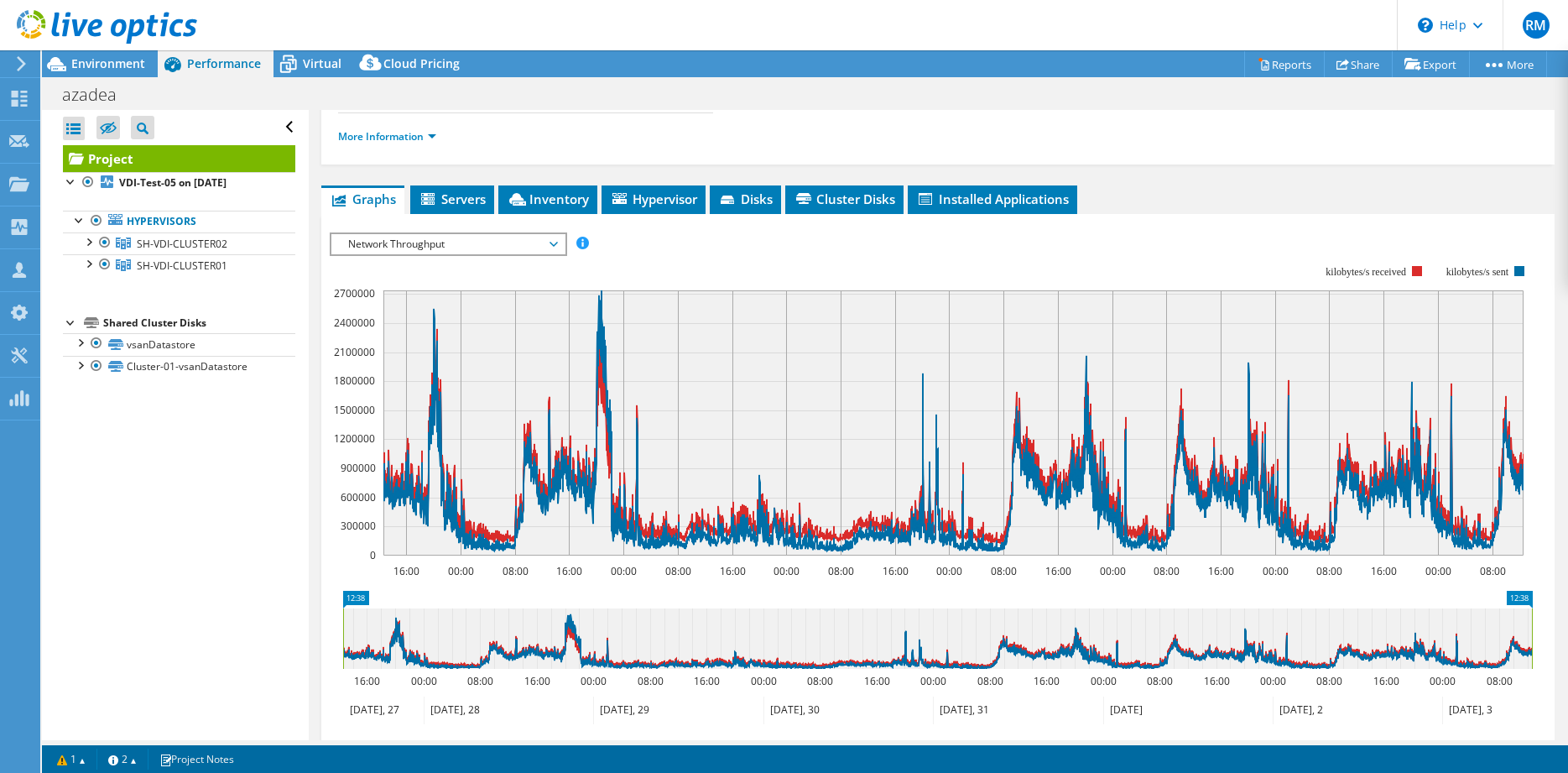
click at [414, 245] on span "Network Throughput" at bounding box center [447, 244] width 216 height 20
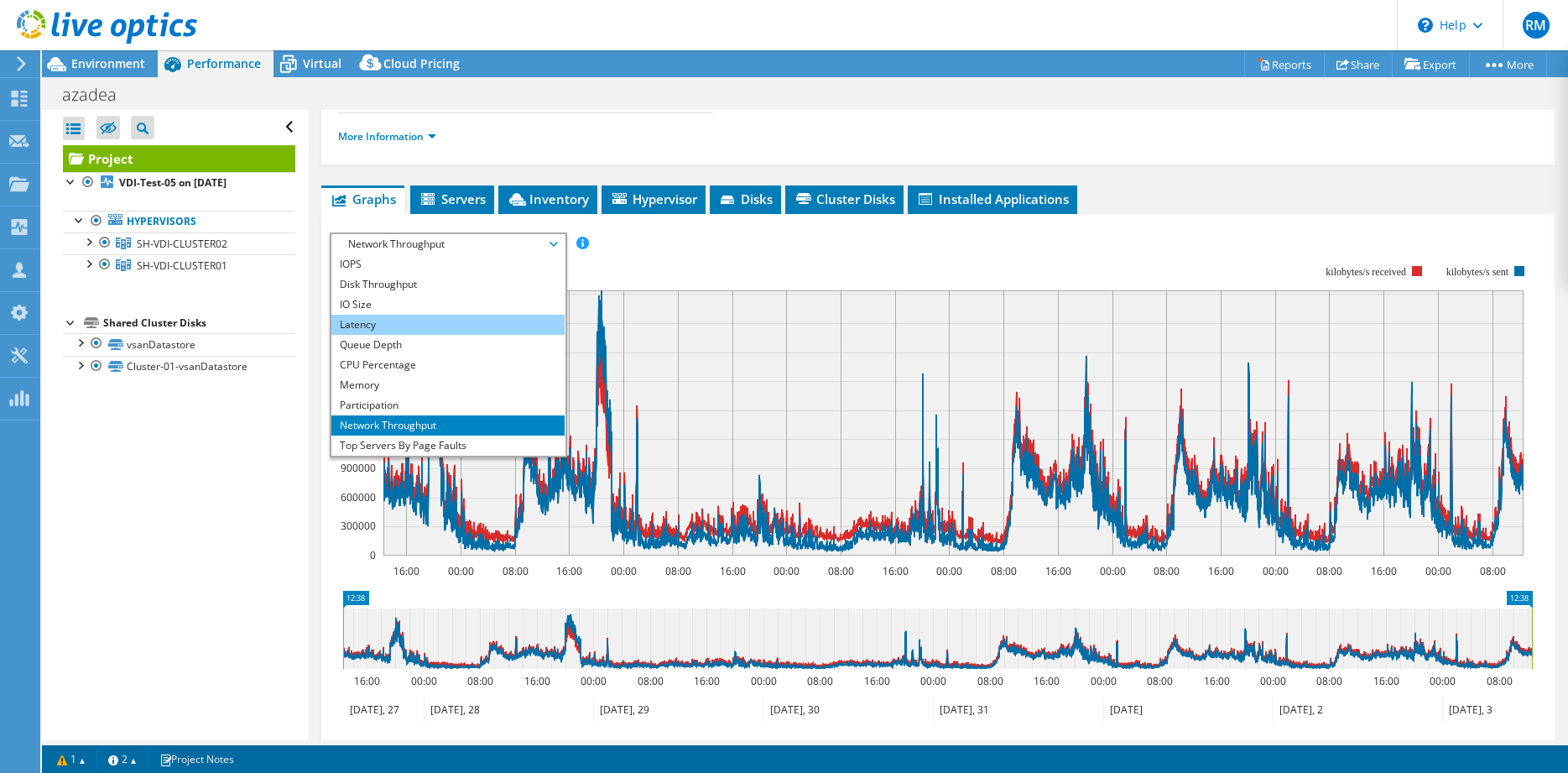
click at [404, 320] on li "Latency" at bounding box center [447, 325] width 232 height 20
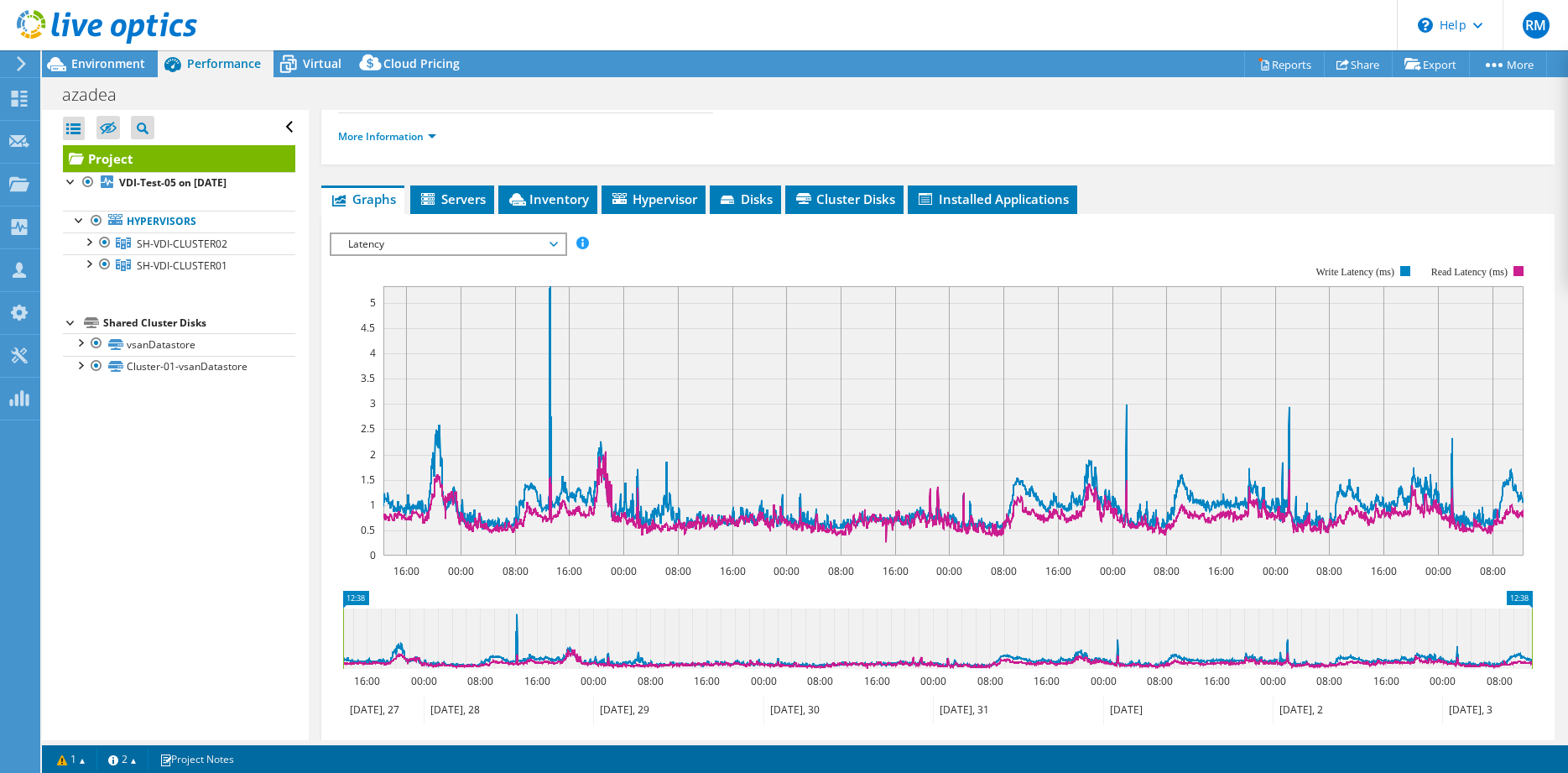
click at [497, 236] on span "Latency" at bounding box center [447, 244] width 216 height 20
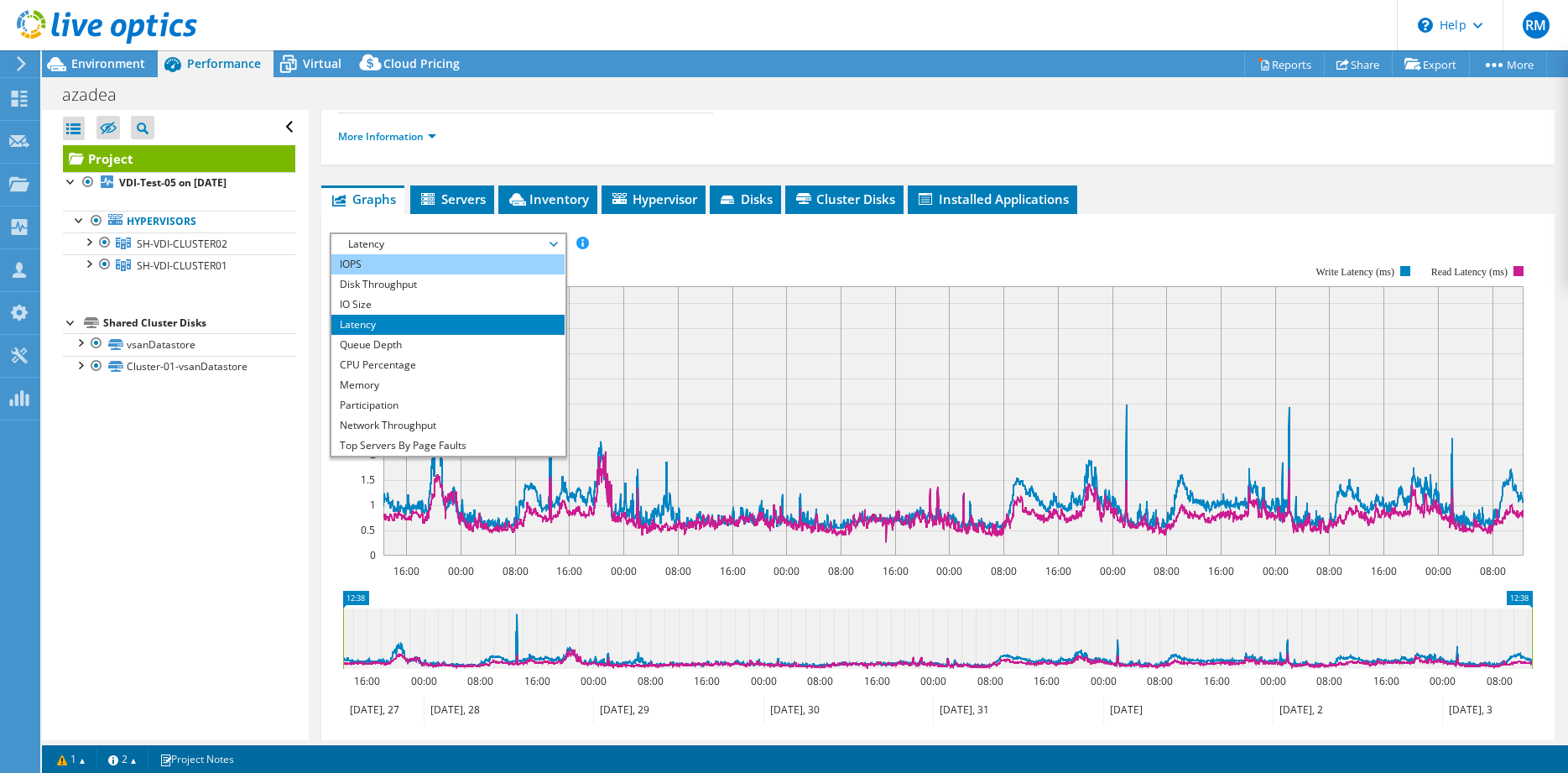
click at [421, 259] on li "IOPS" at bounding box center [447, 264] width 232 height 20
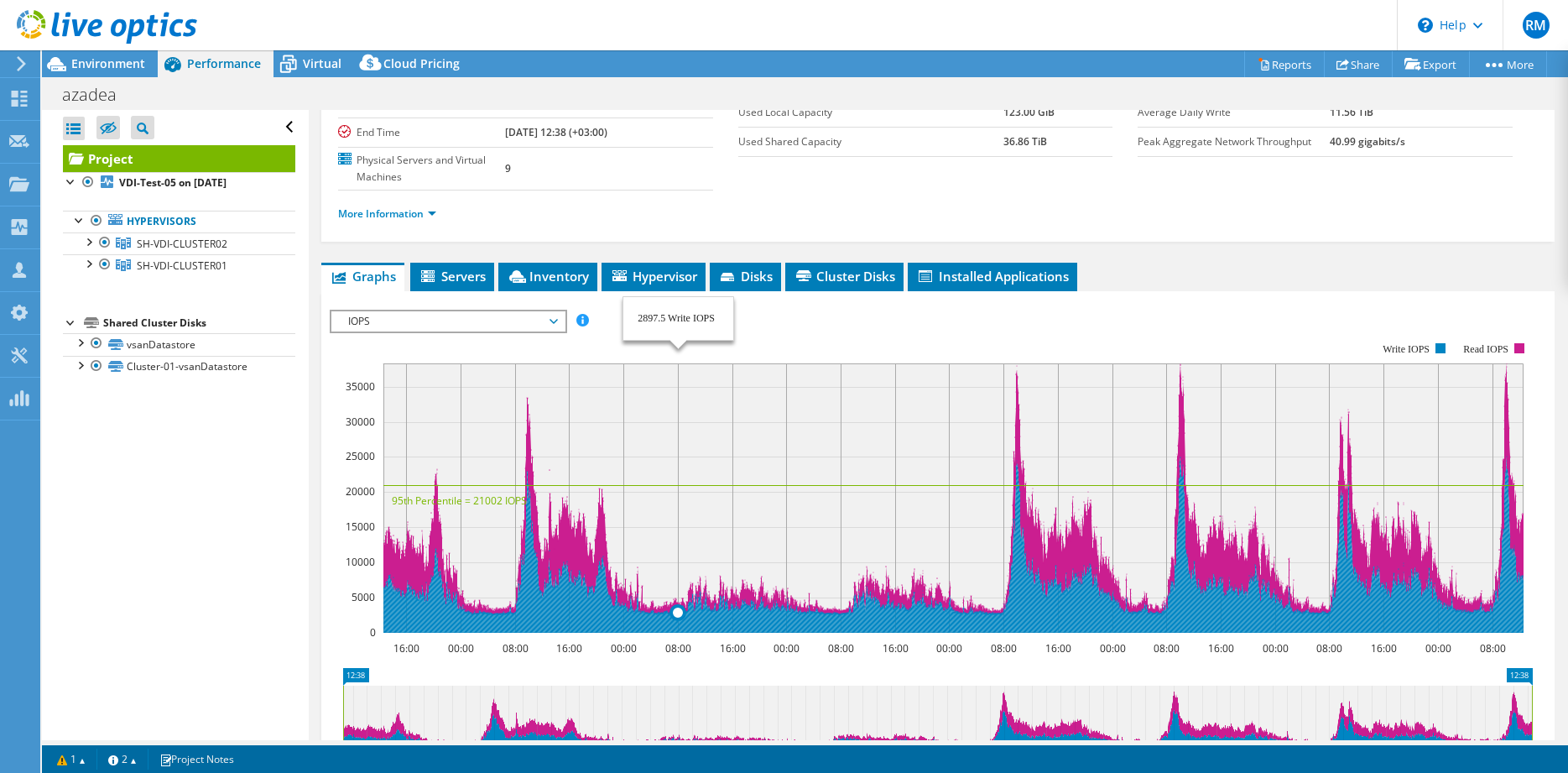
scroll to position [436, 0]
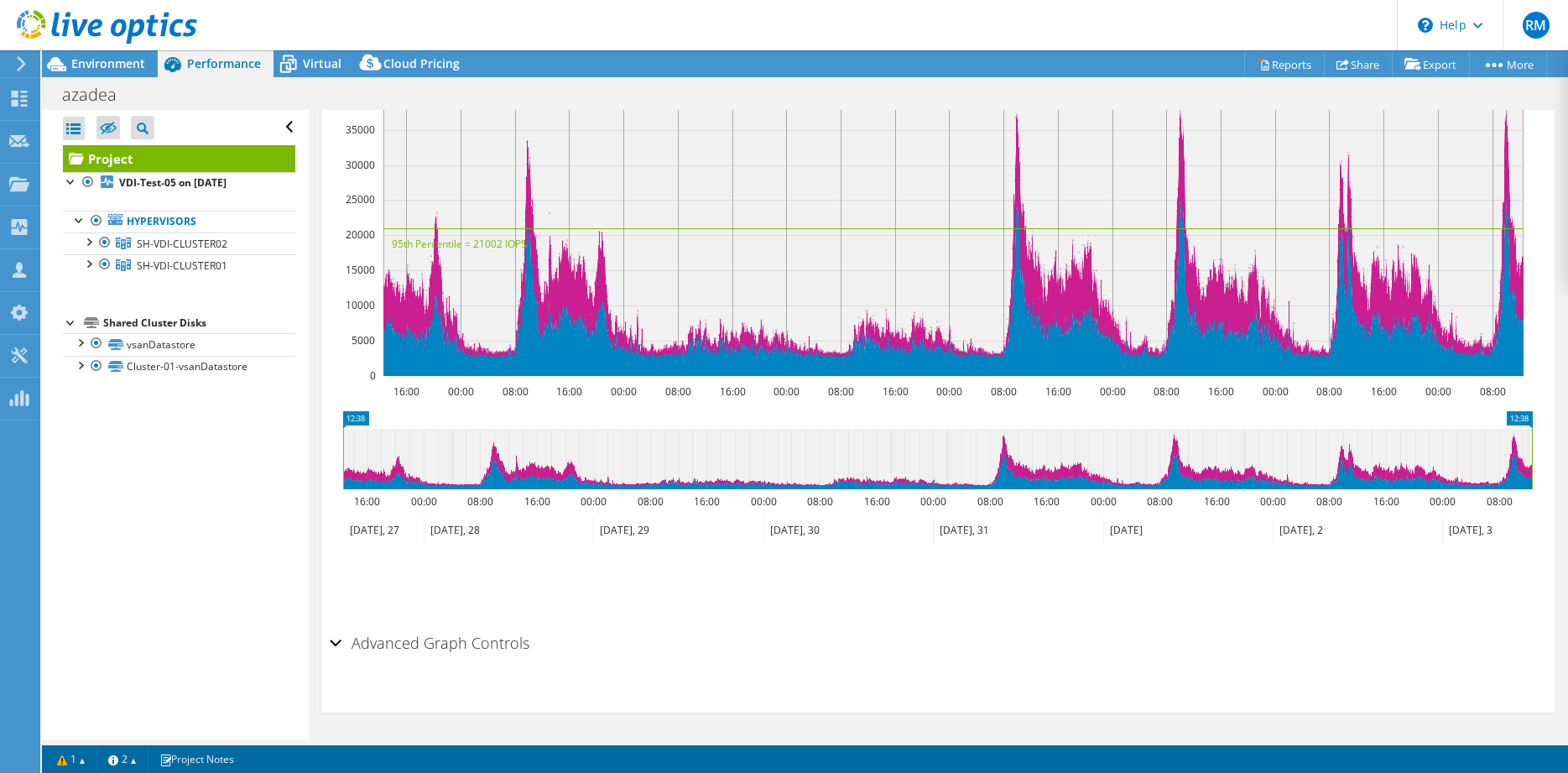
click at [488, 648] on h2 "Advanced Graph Controls" at bounding box center [429, 642] width 200 height 33
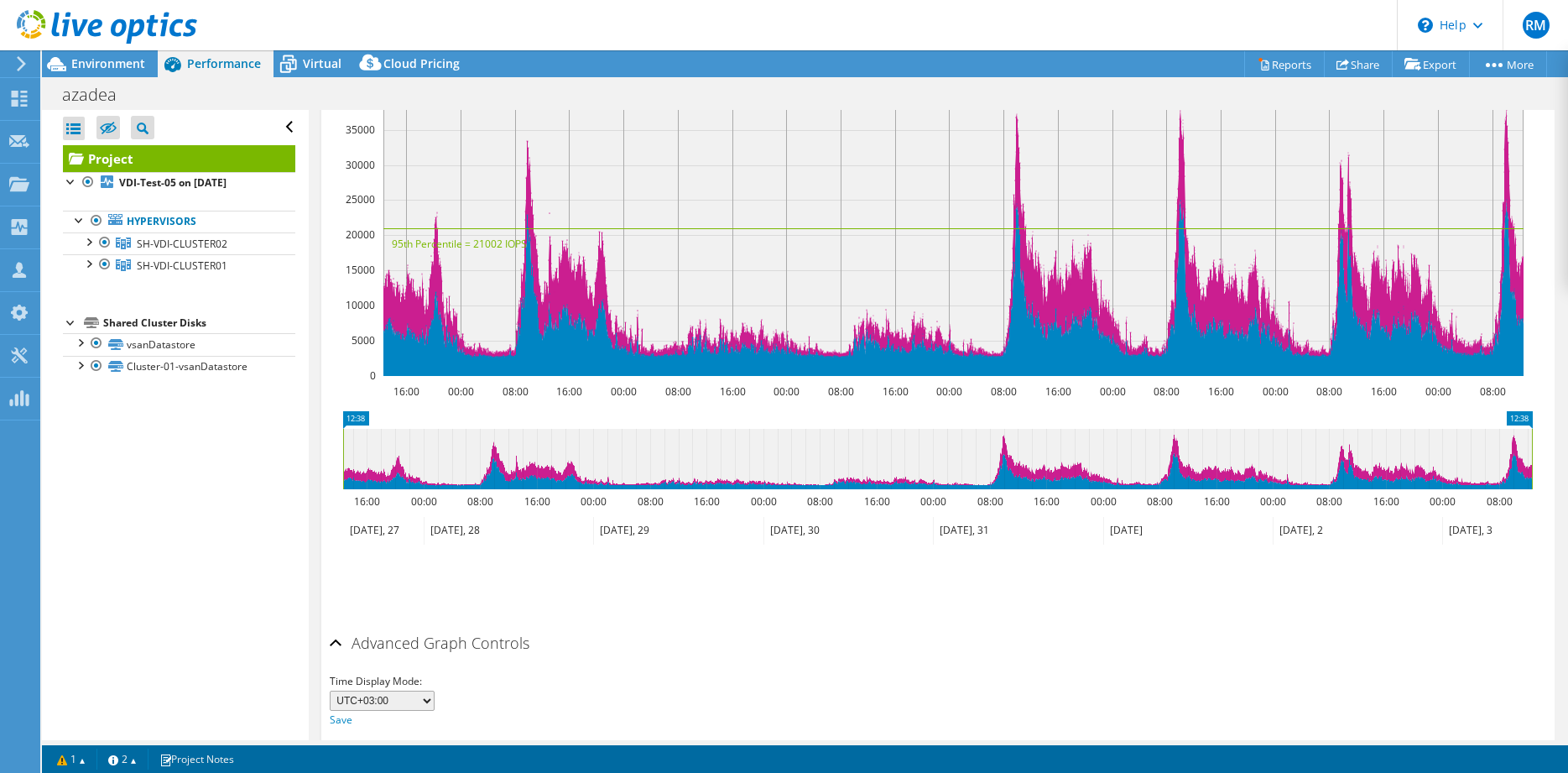
scroll to position [503, 0]
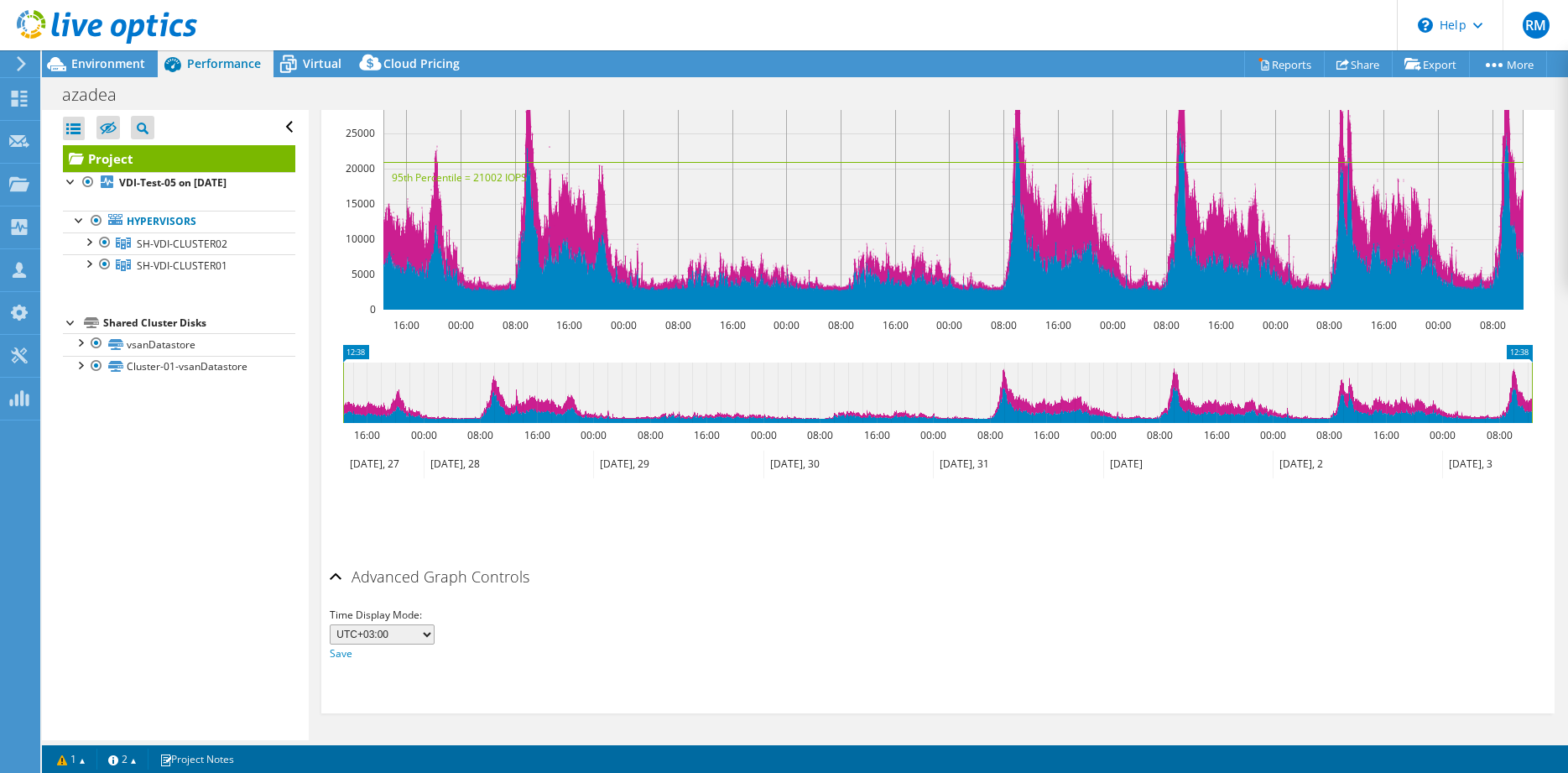
click at [329, 625] on select "UTC-12:00 UTC-11:00 UTC-10:00 UTC-09:30 UTC-09:00 UTC-08:00 UTC-07:00 UTC-06:00…" at bounding box center [381, 635] width 105 height 20
click at [611, 614] on div "Time Display Mode: UTC-12:00 UTC-11:00 UTC-10:00 UTC-09:30 UTC-09:00 UTC-08:00 …" at bounding box center [938, 634] width 1217 height 57
click at [329, 625] on select "UTC-12:00 UTC-11:00 UTC-10:00 UTC-09:30 UTC-09:00 UTC-08:00 UTC-07:00 UTC-06:00…" at bounding box center [381, 635] width 105 height 20
click at [688, 668] on div "Advanced Graph Controls Time Display Mode: UTC-12:00 UTC-11:00 UTC-10:00 UTC-09…" at bounding box center [938, 636] width 1217 height 154
click at [89, 238] on div at bounding box center [88, 241] width 17 height 17
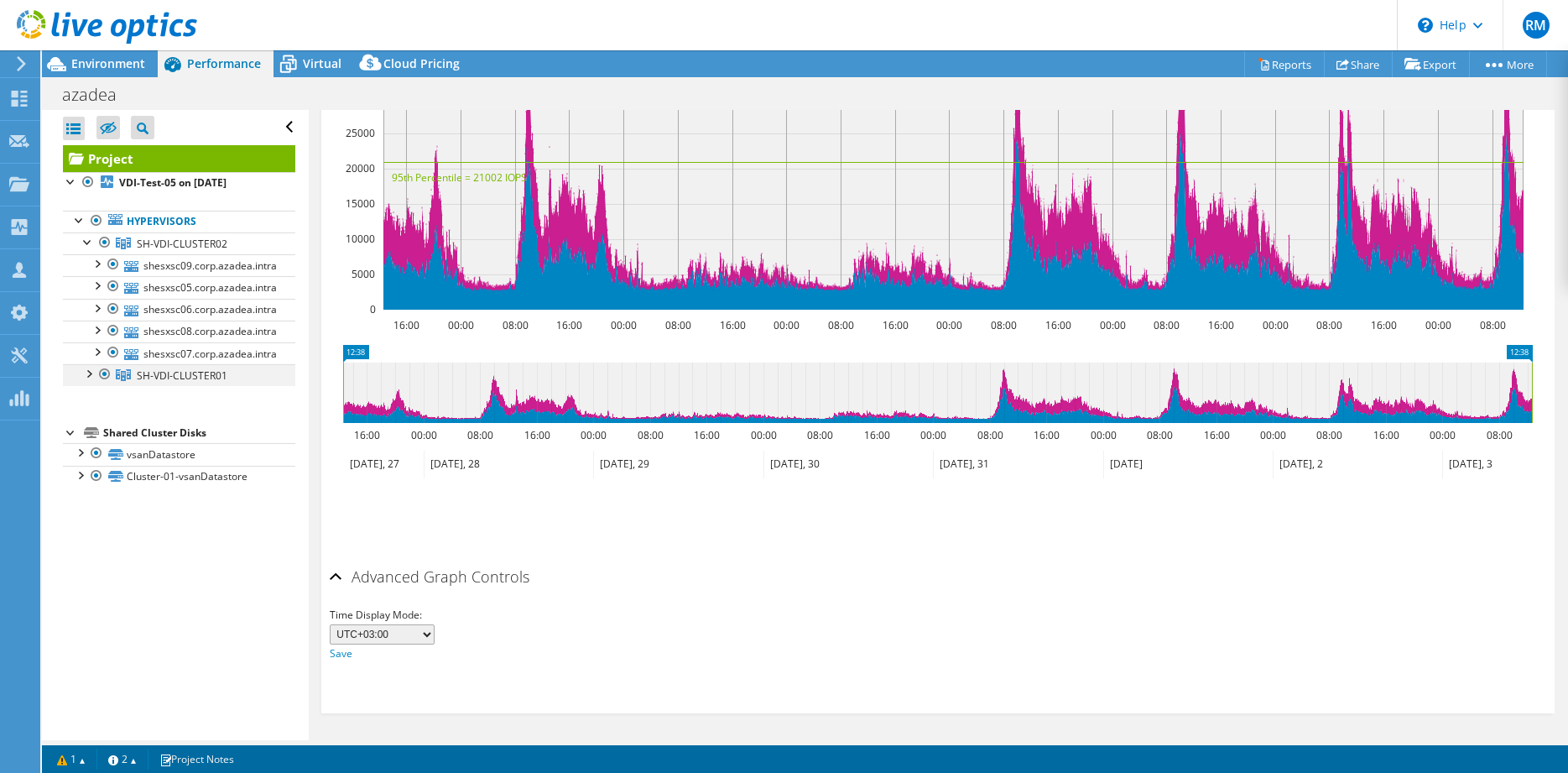
click at [91, 373] on div at bounding box center [88, 373] width 17 height 17
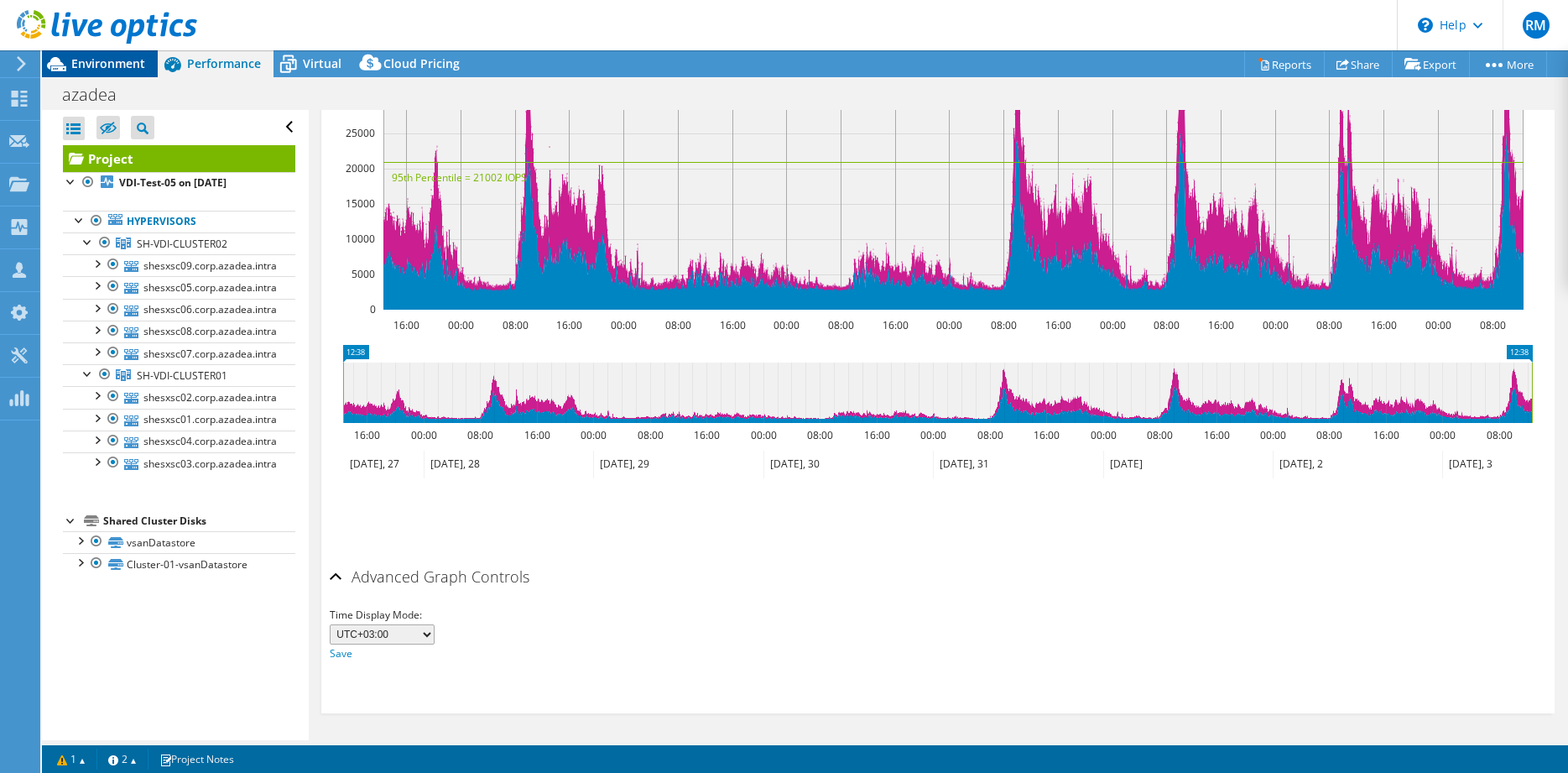
click at [106, 75] on div "Environment" at bounding box center [100, 63] width 116 height 26
